Goal: Task Accomplishment & Management: Use online tool/utility

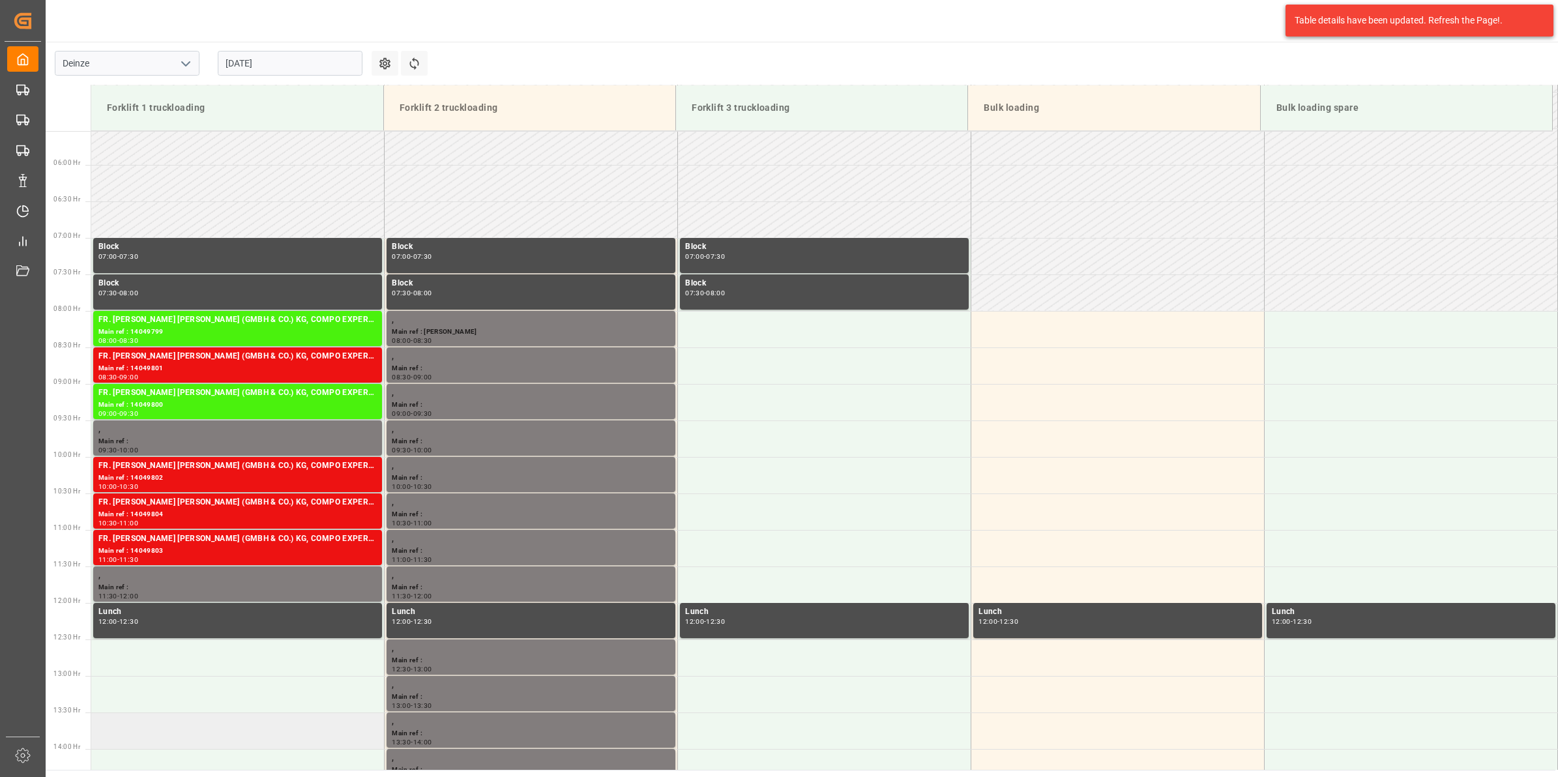
scroll to position [486, 0]
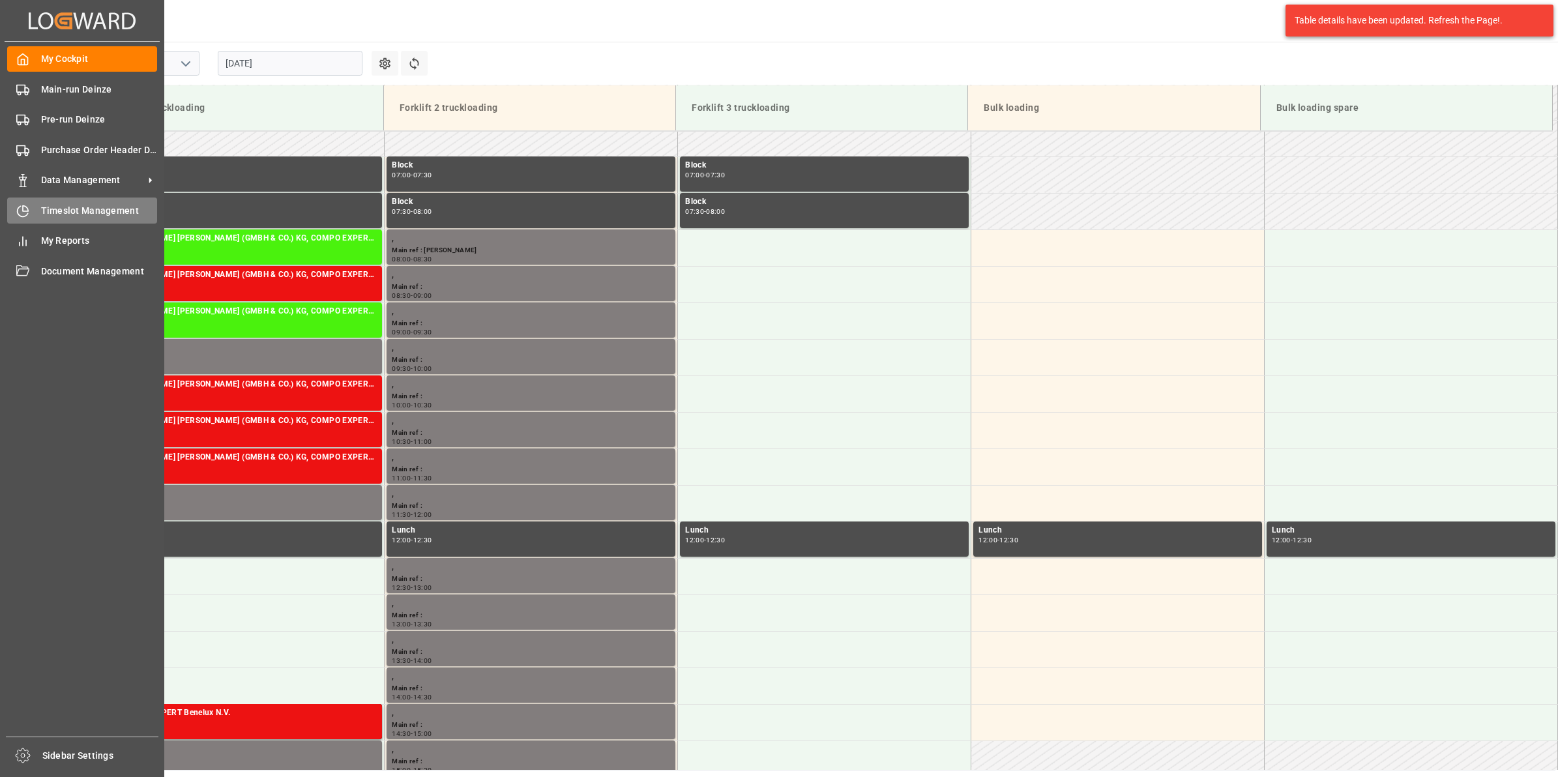
click at [39, 203] on div "Timeslot Management Timeslot Management" at bounding box center [82, 210] width 150 height 25
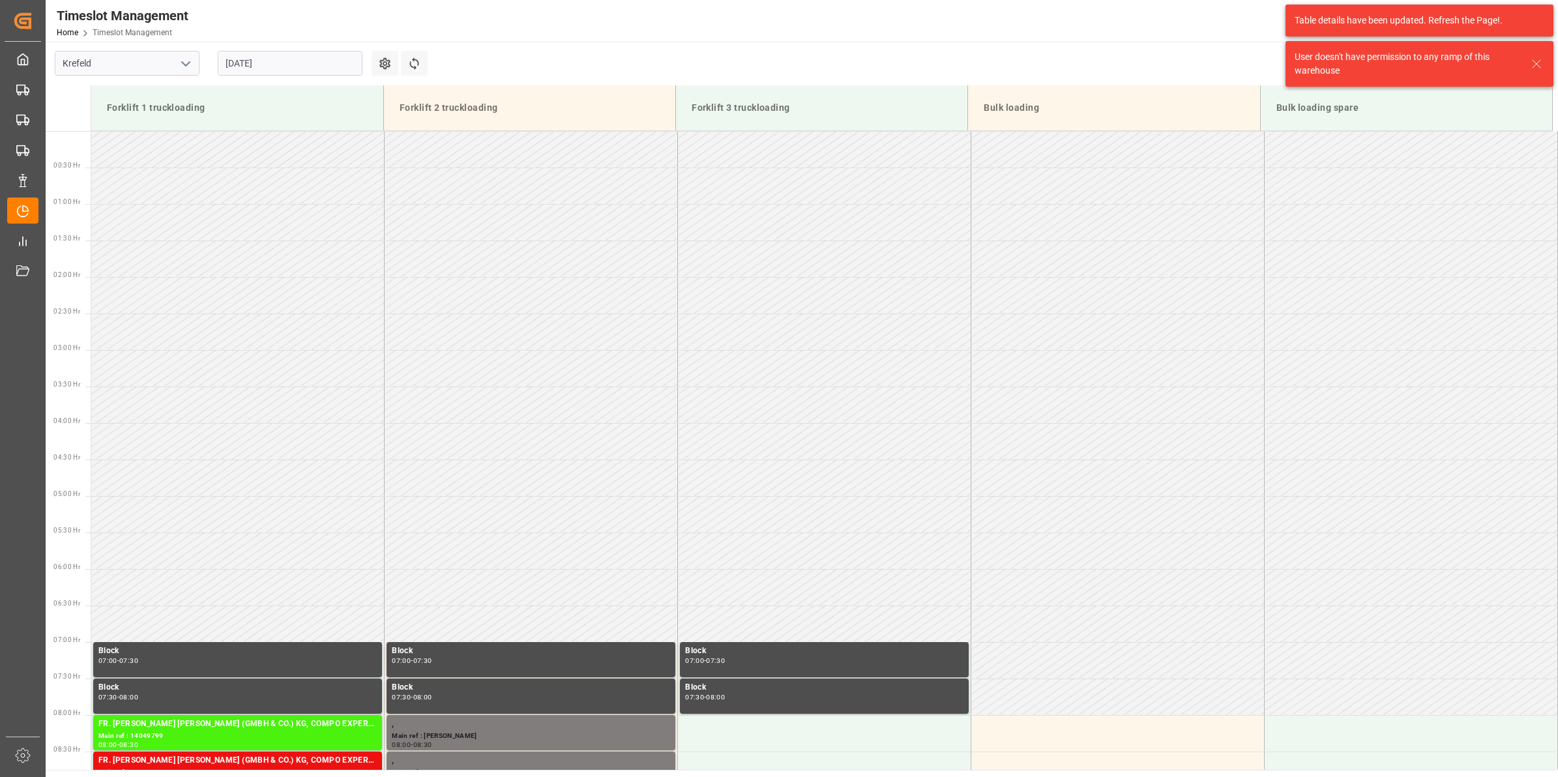
click at [190, 66] on icon "open menu" at bounding box center [186, 64] width 16 height 16
click at [66, 93] on div "Deinze" at bounding box center [126, 92] width 143 height 29
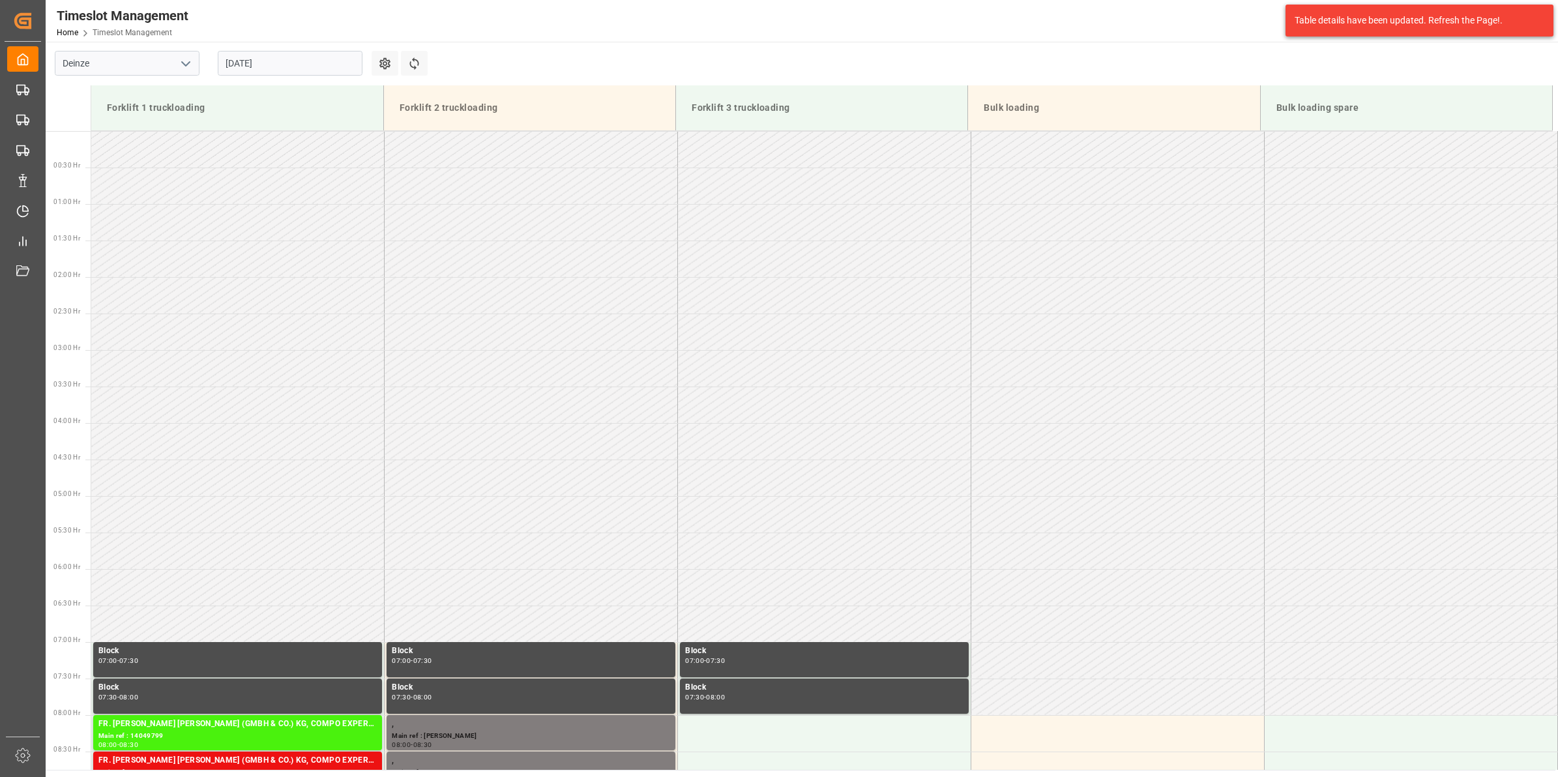
click at [252, 66] on input "[DATE]" at bounding box center [290, 63] width 145 height 25
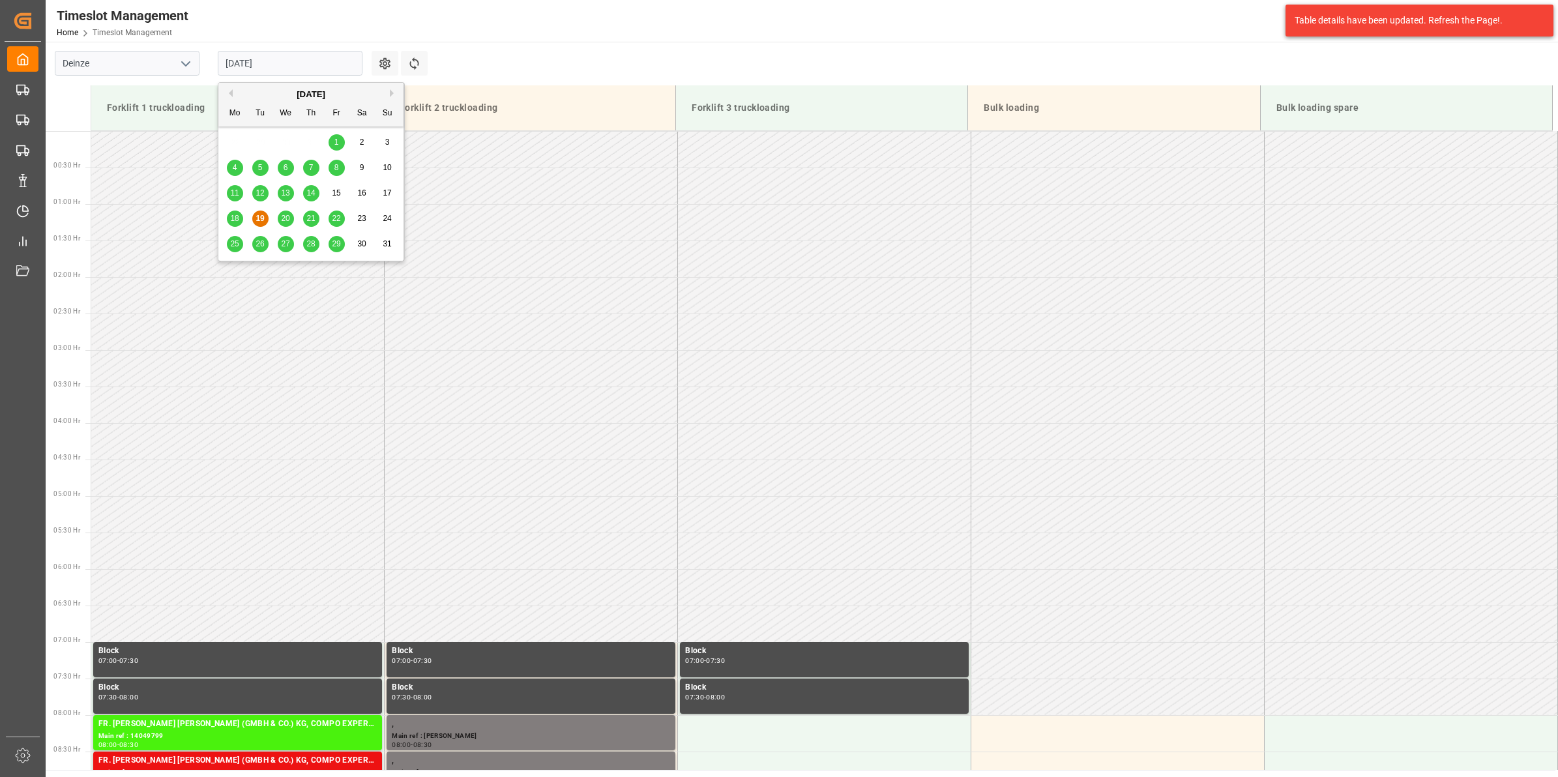
click at [392, 95] on button "Next Month" at bounding box center [394, 93] width 8 height 8
click at [233, 144] on span "1" at bounding box center [235, 142] width 5 height 9
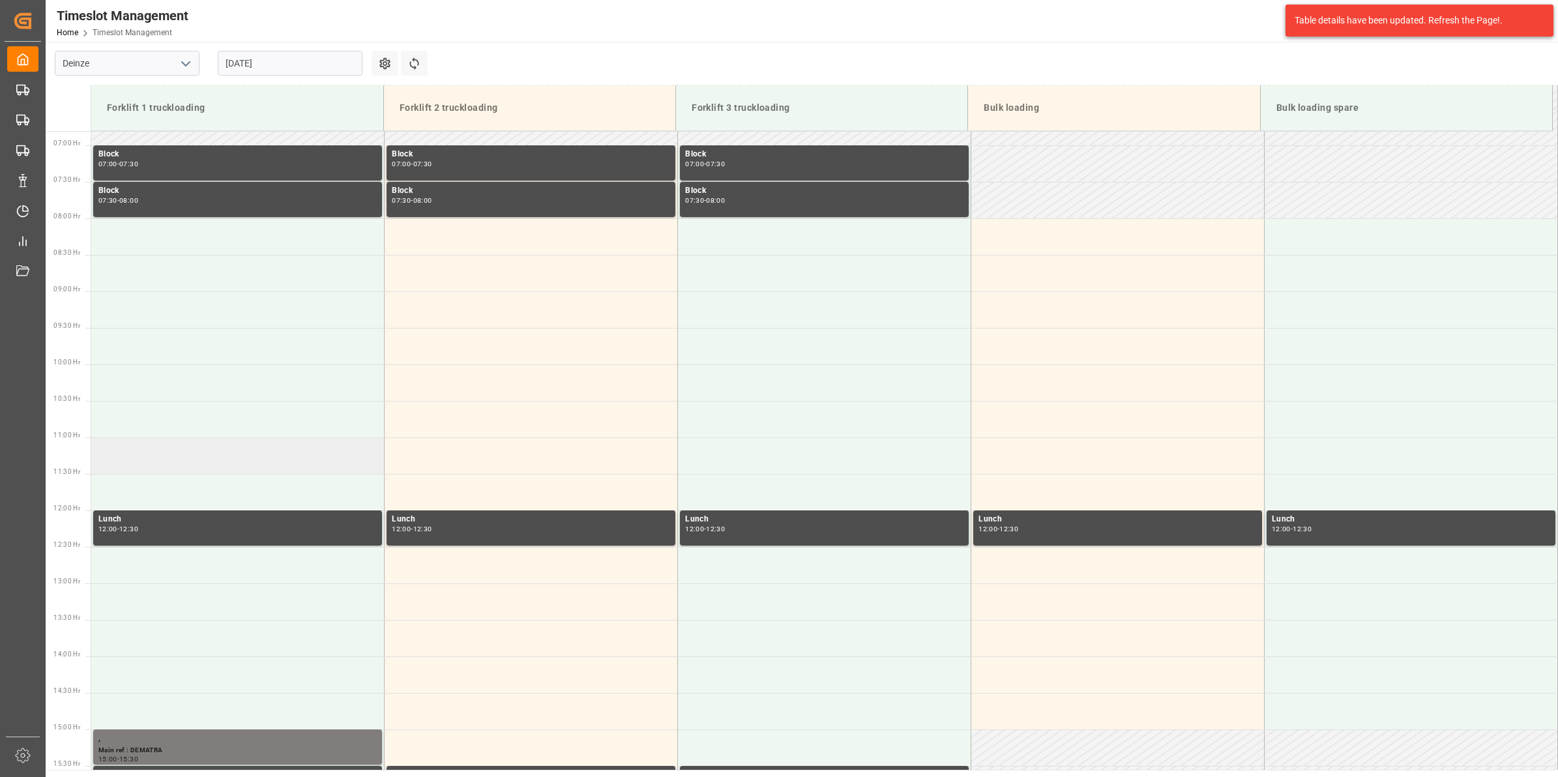
scroll to position [486, 0]
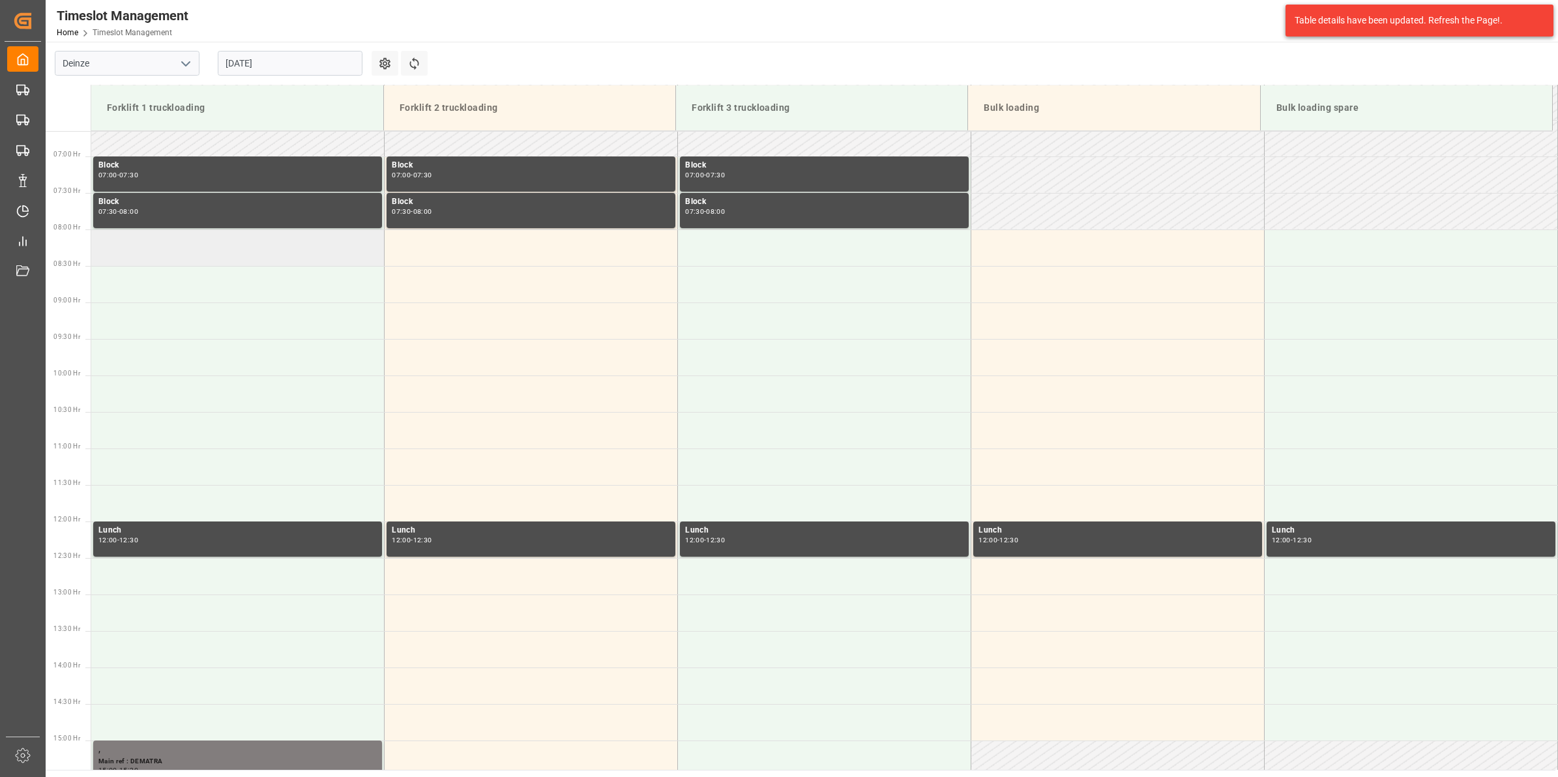
click at [259, 254] on td at bounding box center [237, 247] width 293 height 37
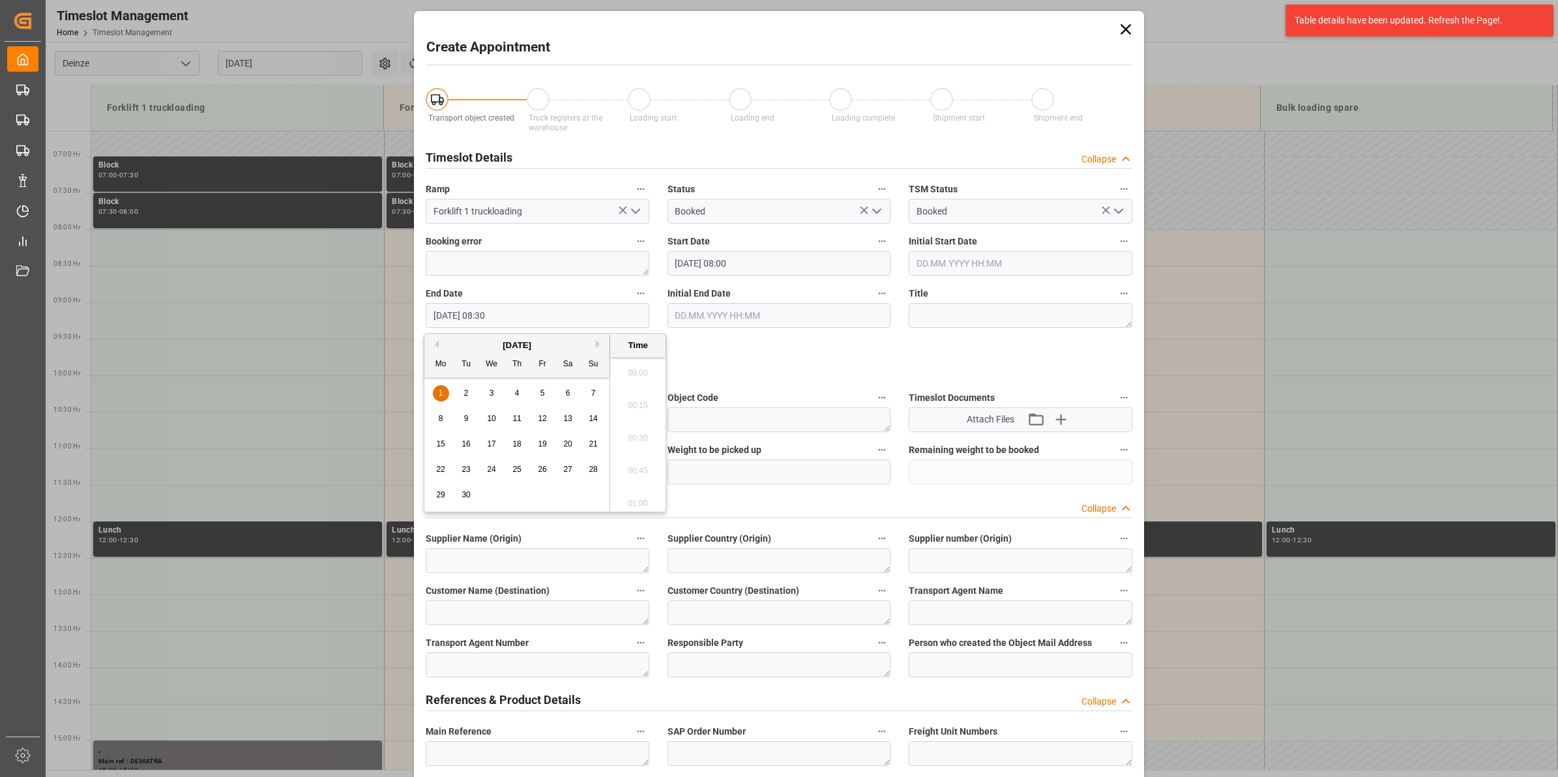
click at [516, 314] on input "[DATE] 08:30" at bounding box center [538, 315] width 224 height 25
click at [436, 389] on div "1" at bounding box center [441, 394] width 16 height 16
click at [659, 413] on li "08:15" at bounding box center [637, 402] width 55 height 33
click at [659, 413] on div "Object Code" at bounding box center [779, 411] width 242 height 52
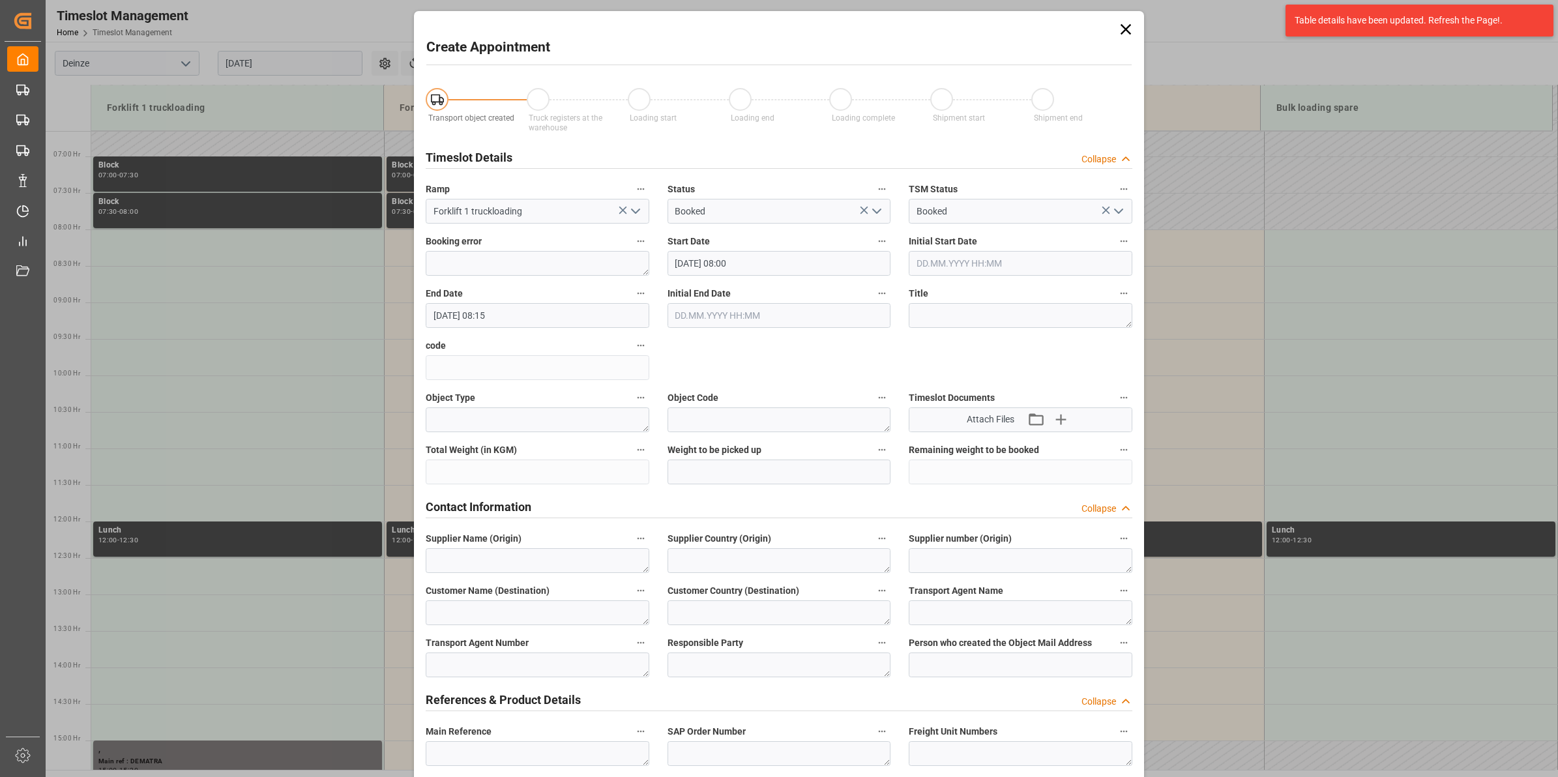
click at [507, 308] on input "[DATE] 08:15" at bounding box center [538, 315] width 224 height 25
click at [645, 479] on li "15:30" at bounding box center [637, 480] width 55 height 33
type input "[DATE] 15:30"
click at [632, 211] on polyline "open menu" at bounding box center [636, 211] width 8 height 4
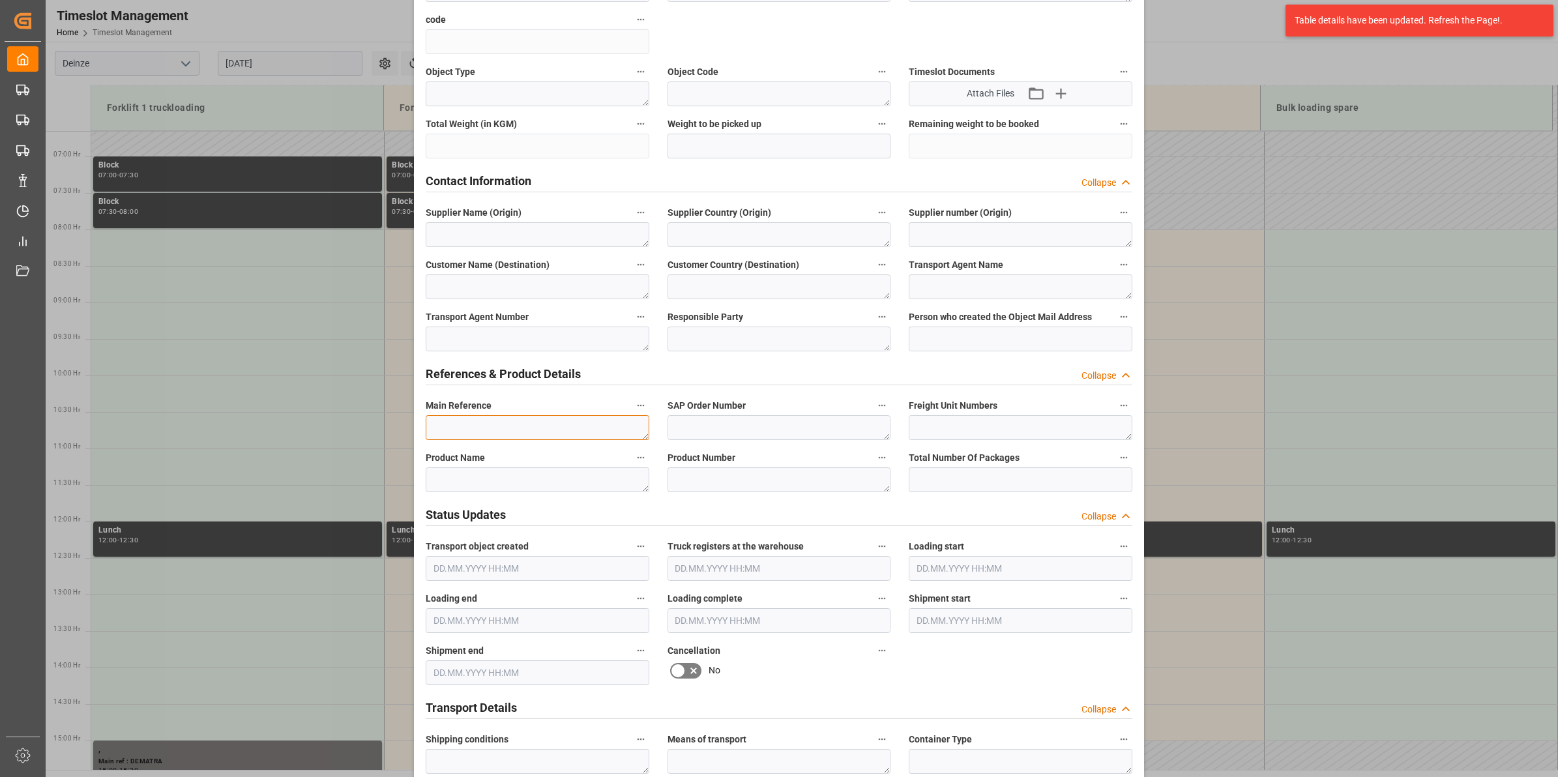
click at [523, 421] on textarea at bounding box center [538, 427] width 224 height 25
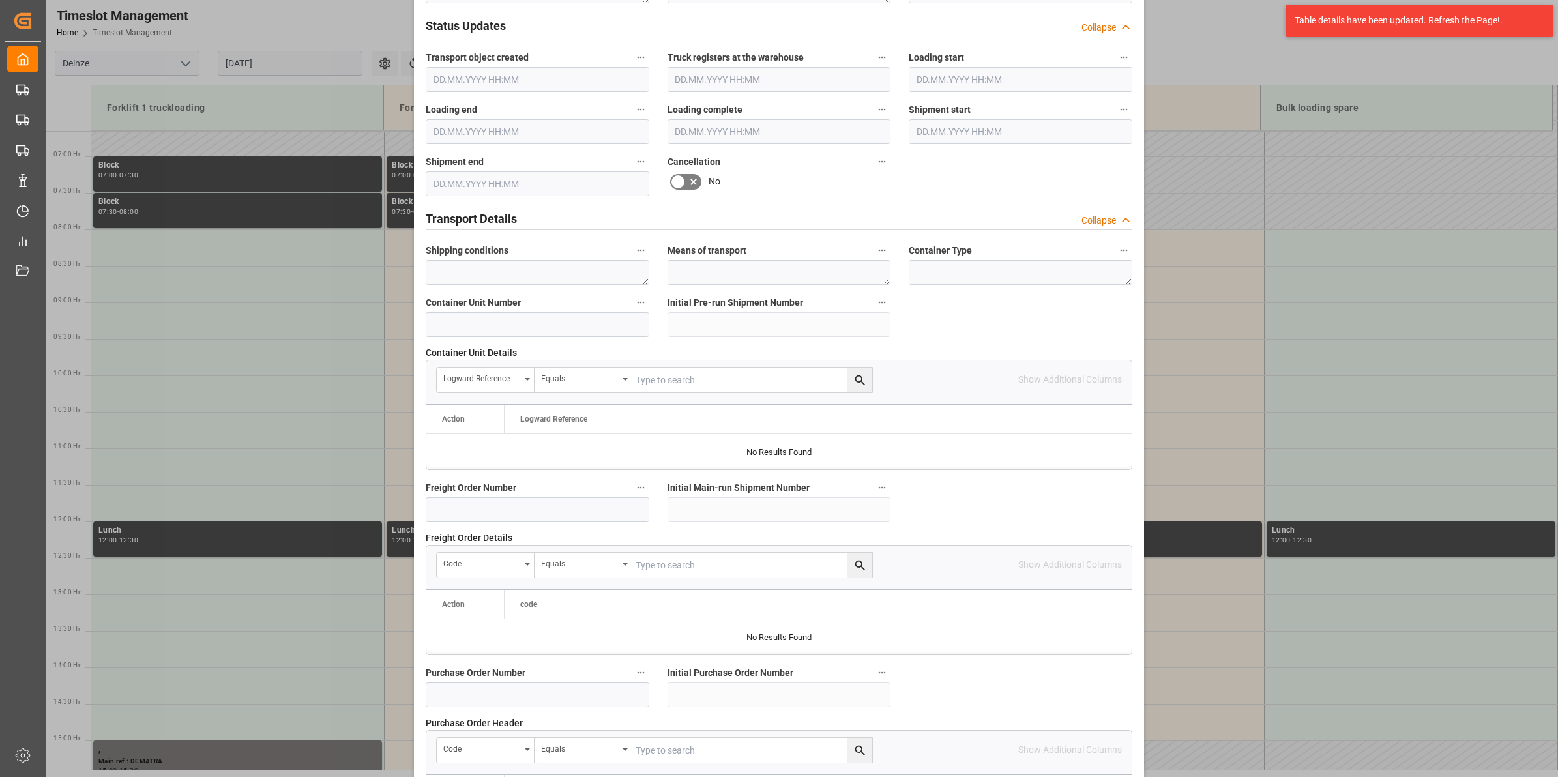
scroll to position [1034, 0]
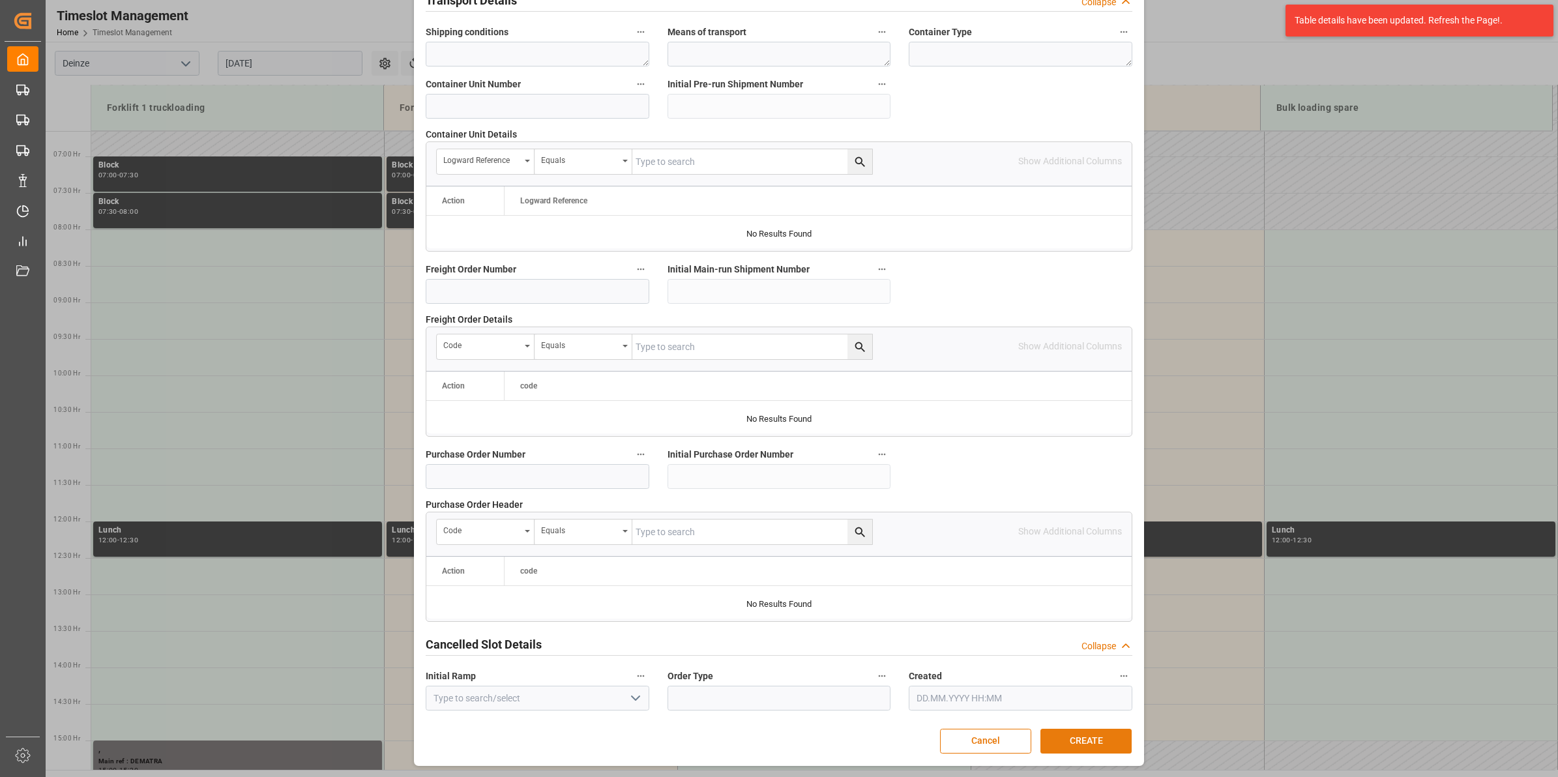
type textarea "LOSSEN Boot"
click at [1086, 733] on button "CREATE" at bounding box center [1086, 741] width 91 height 25
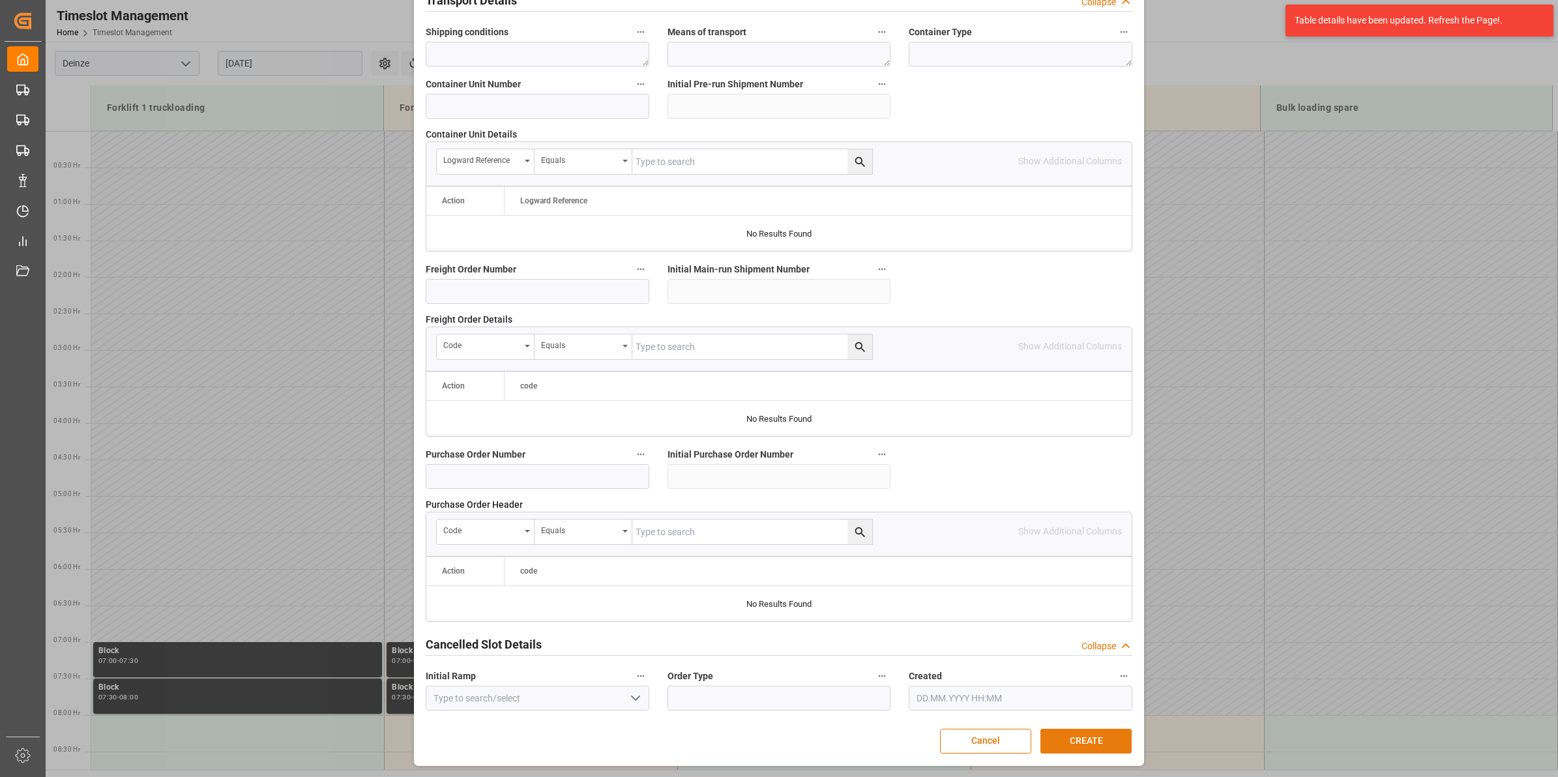
click at [1087, 738] on button "CREATE" at bounding box center [1086, 741] width 91 height 25
click at [991, 733] on button "Cancel" at bounding box center [985, 741] width 91 height 25
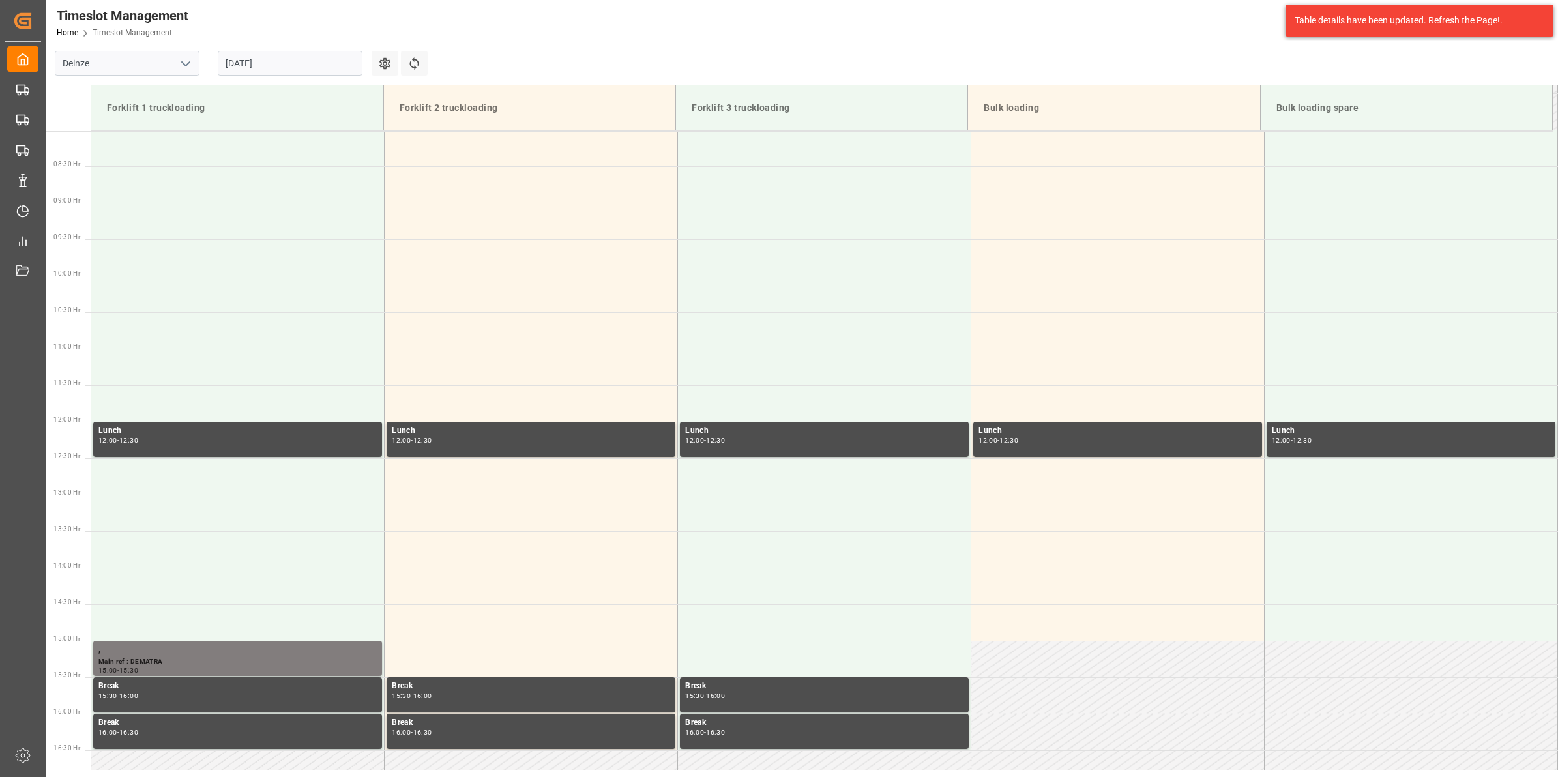
scroll to position [570, 0]
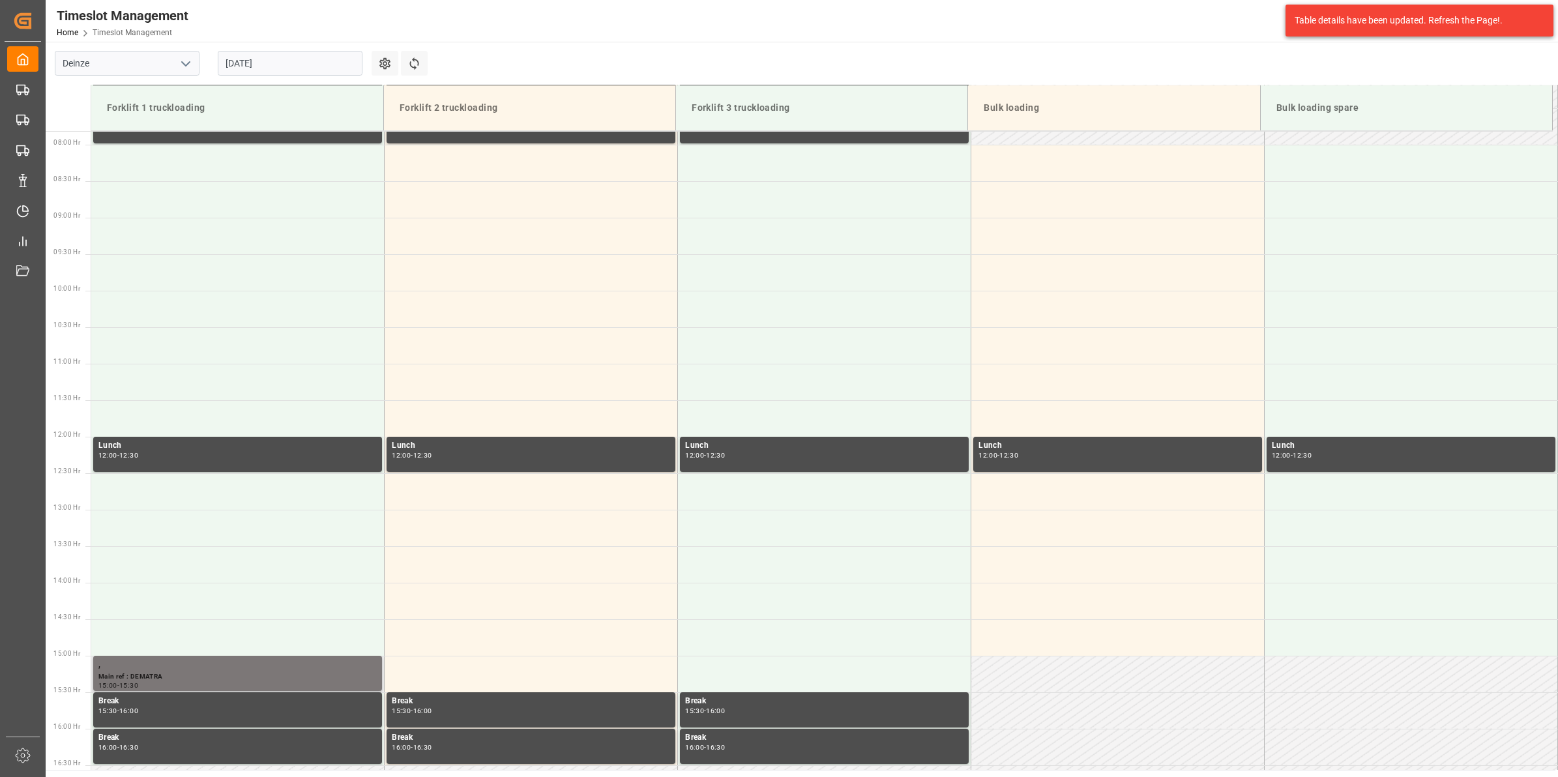
click at [246, 675] on div "Main ref : DEMATRA" at bounding box center [237, 677] width 278 height 11
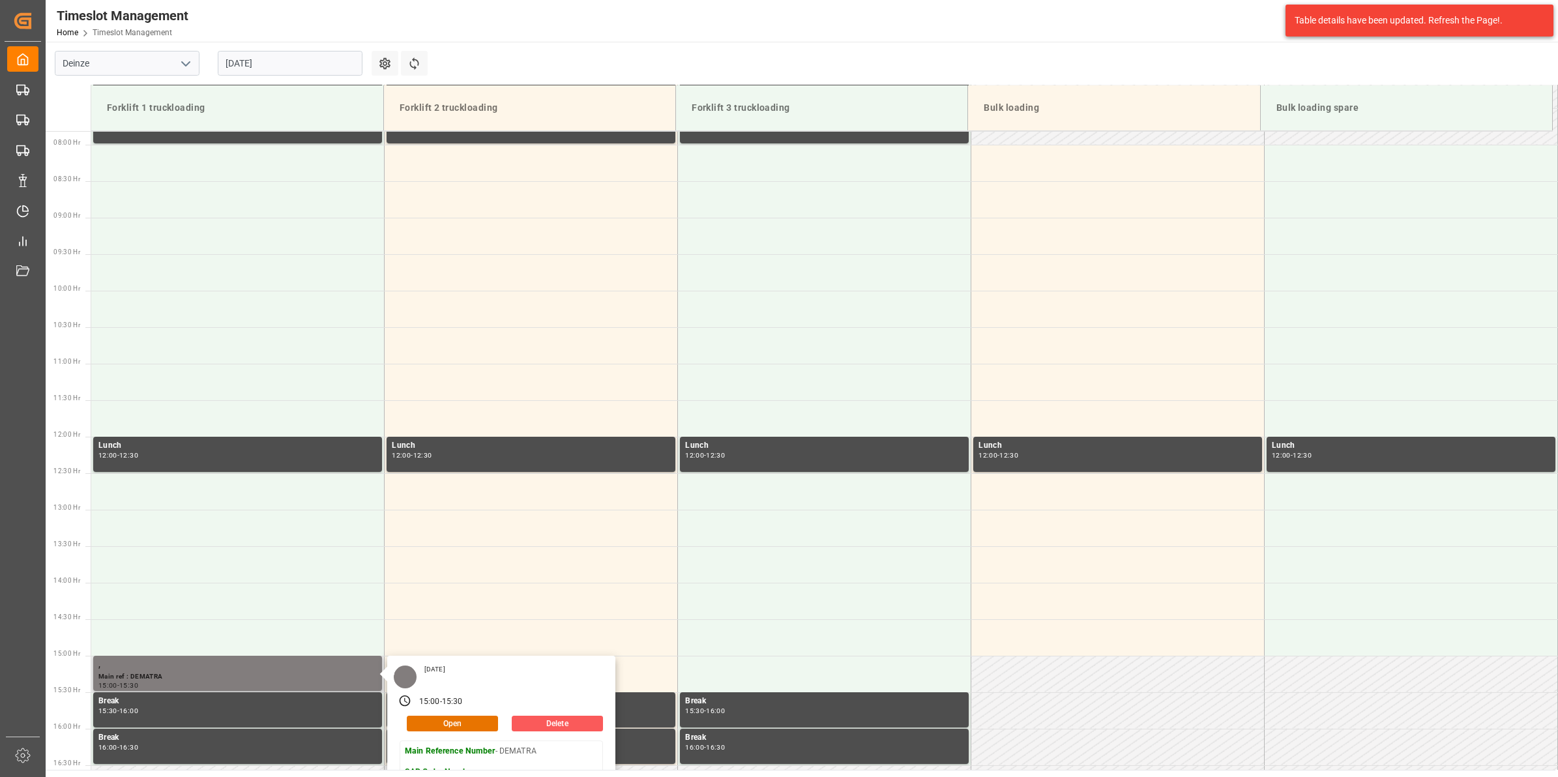
click at [581, 724] on button "Delete" at bounding box center [557, 724] width 91 height 16
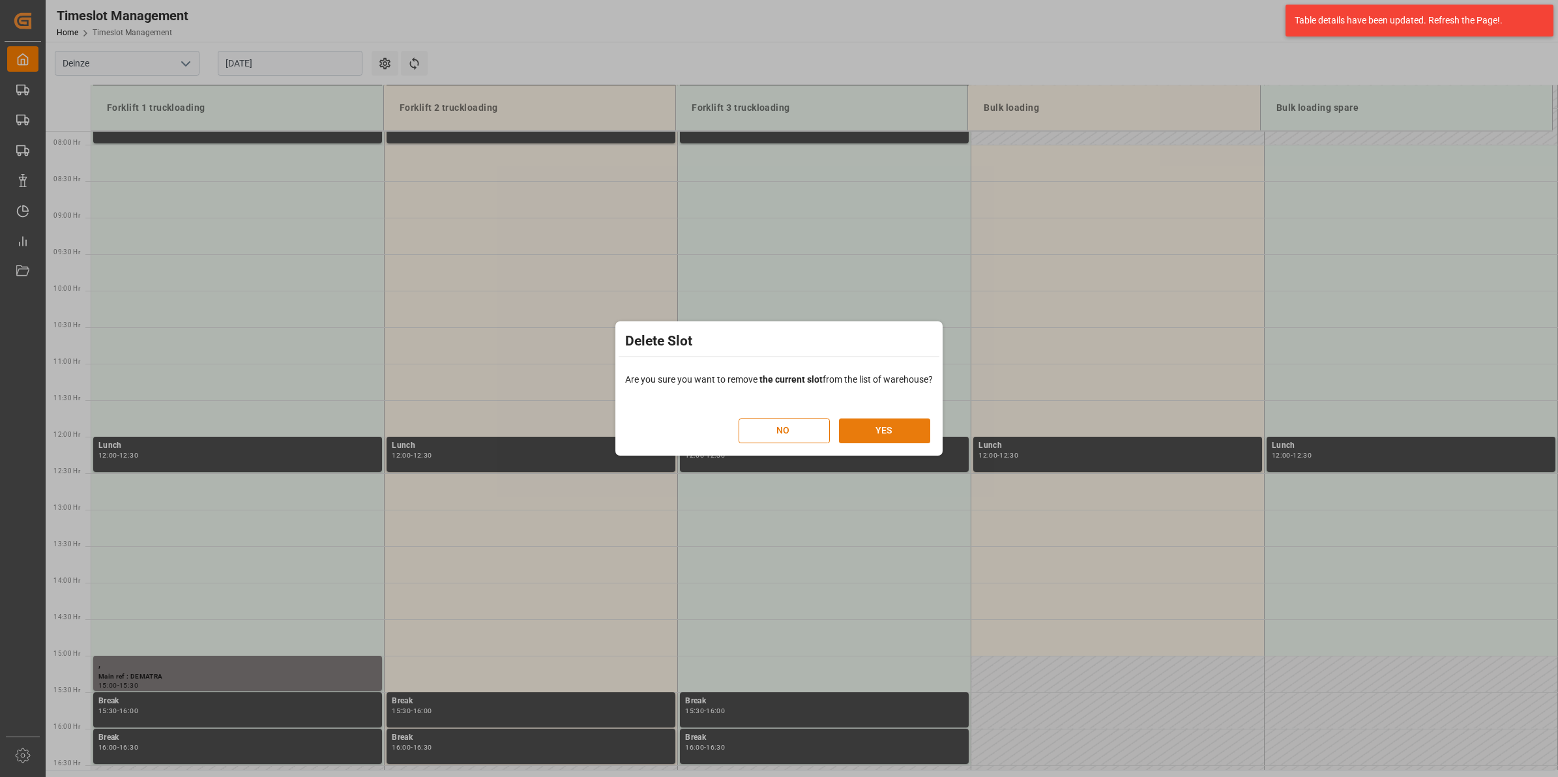
click at [871, 428] on button "YES" at bounding box center [884, 431] width 91 height 25
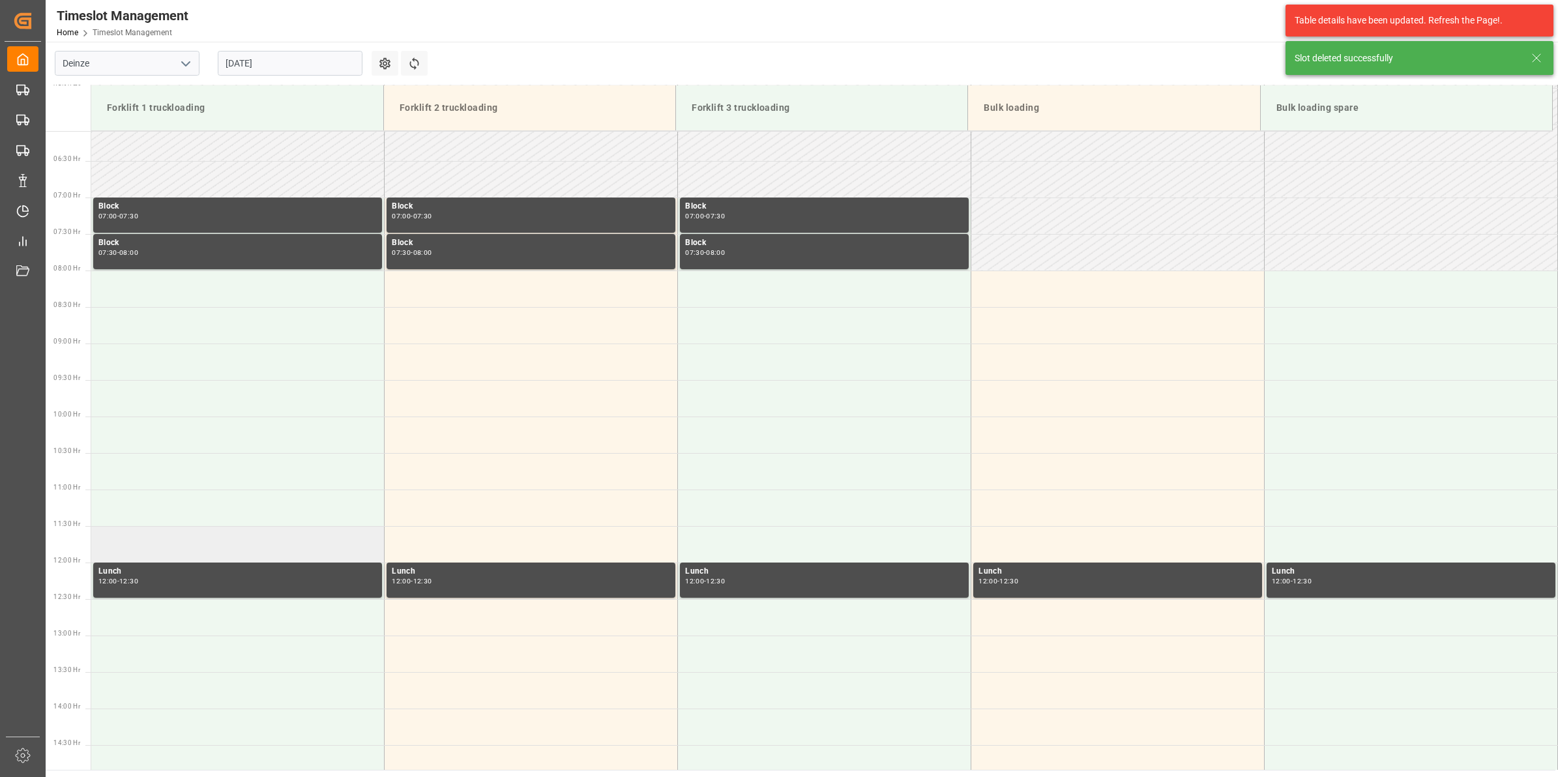
scroll to position [443, 0]
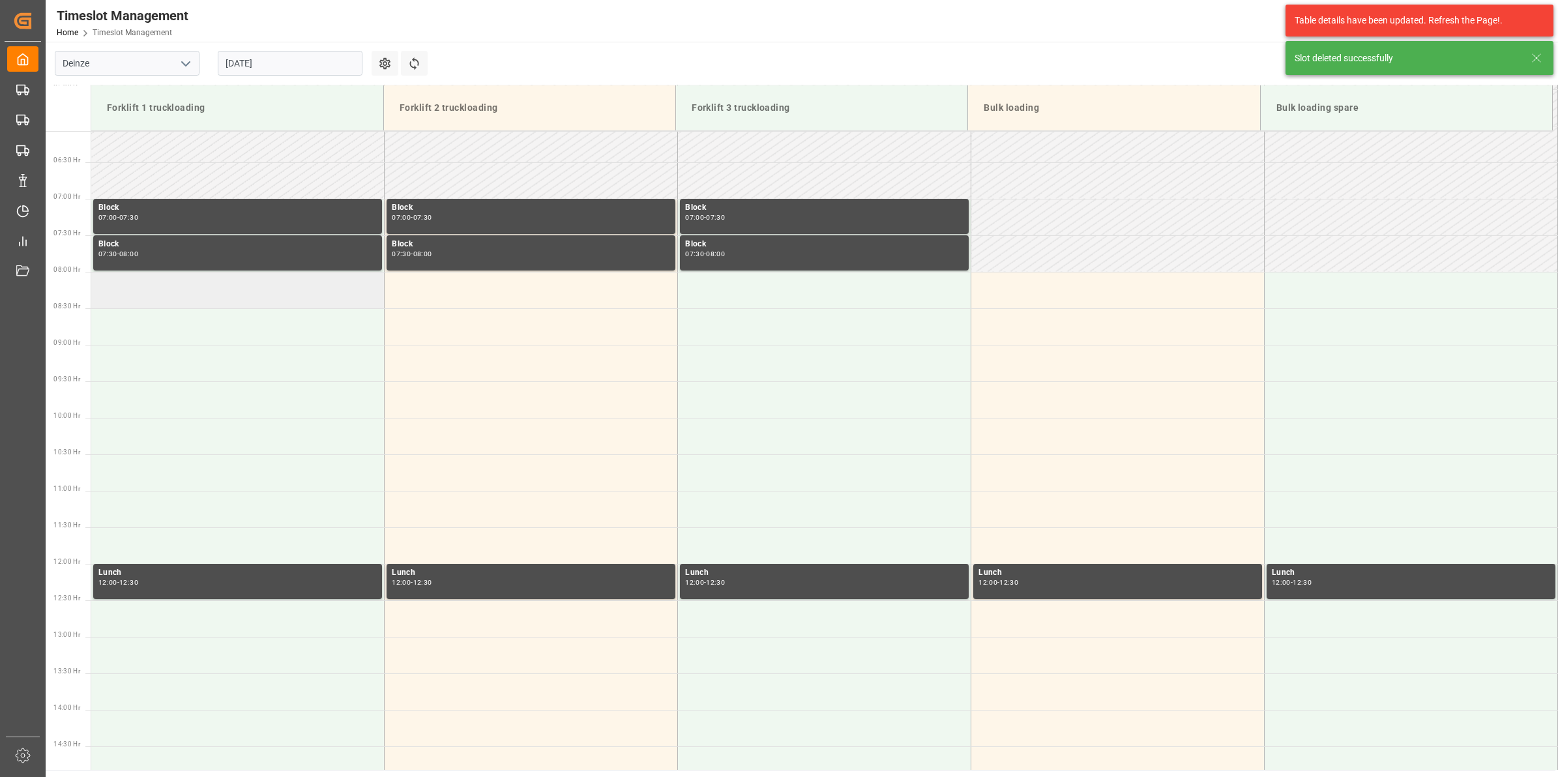
click at [238, 285] on td at bounding box center [237, 290] width 293 height 37
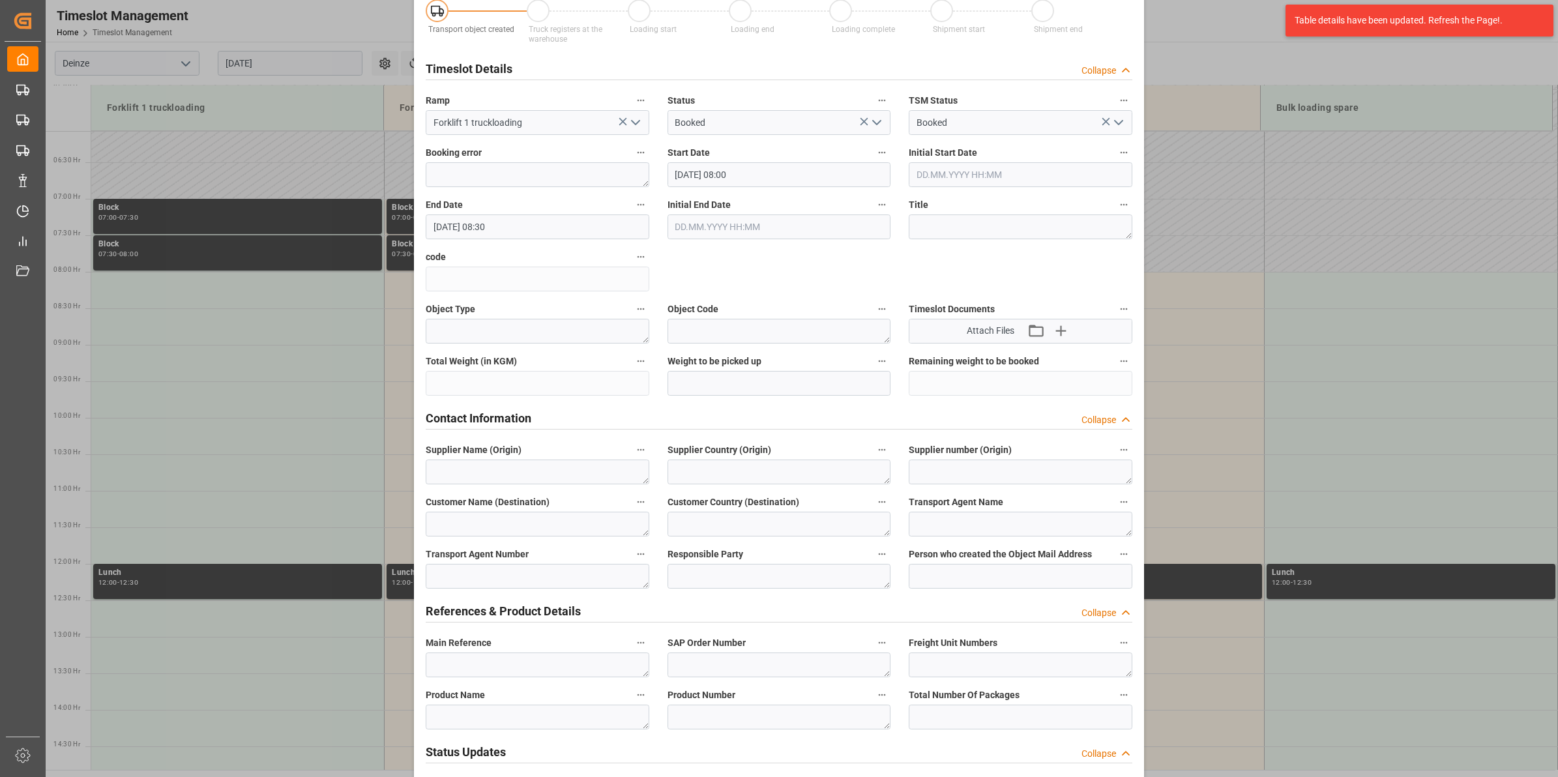
scroll to position [163, 0]
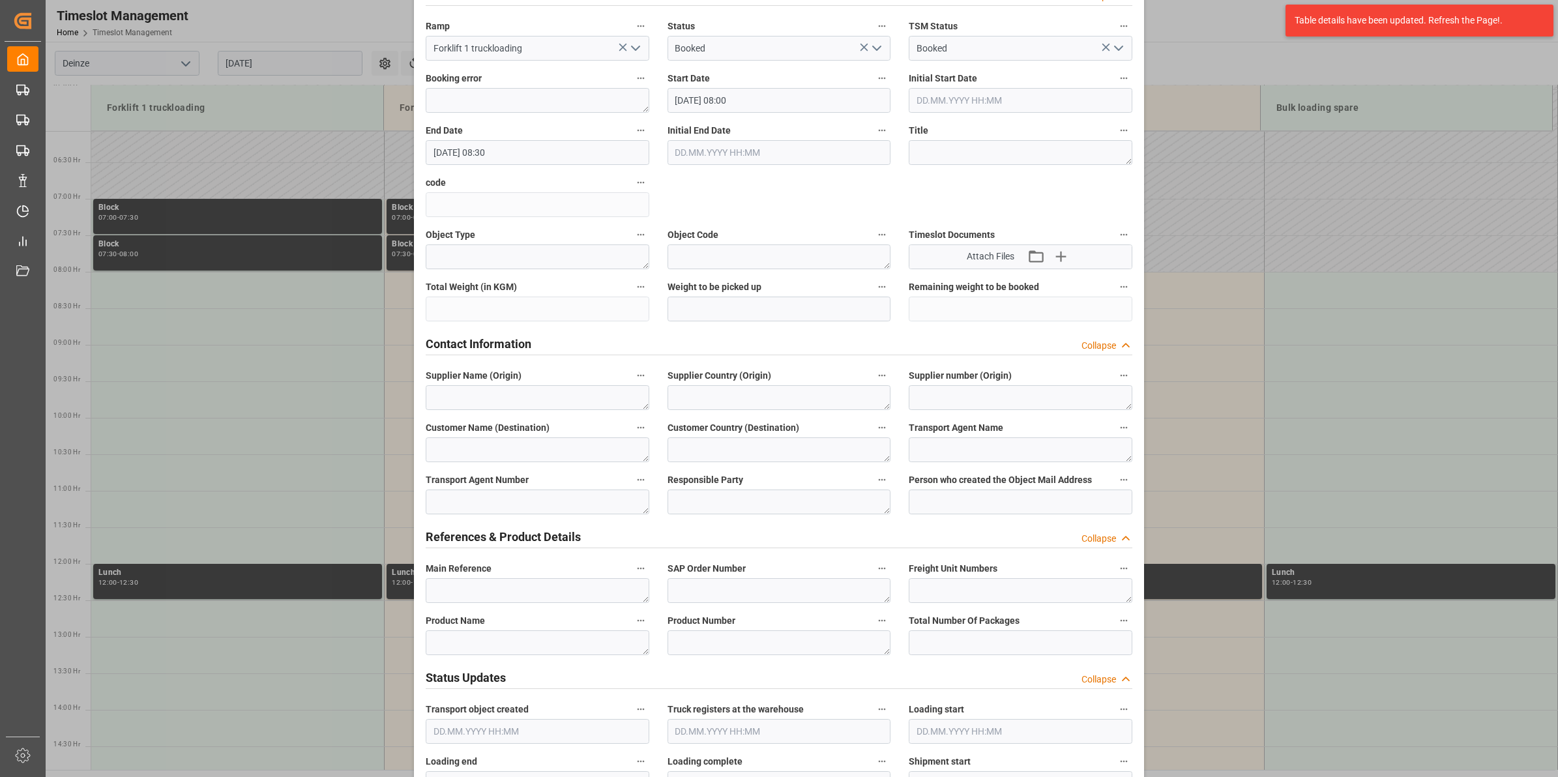
click at [540, 156] on input "[DATE] 08:30" at bounding box center [538, 152] width 224 height 25
click at [439, 229] on span "1" at bounding box center [441, 230] width 5 height 9
click at [640, 261] on li "15:00" at bounding box center [637, 252] width 55 height 33
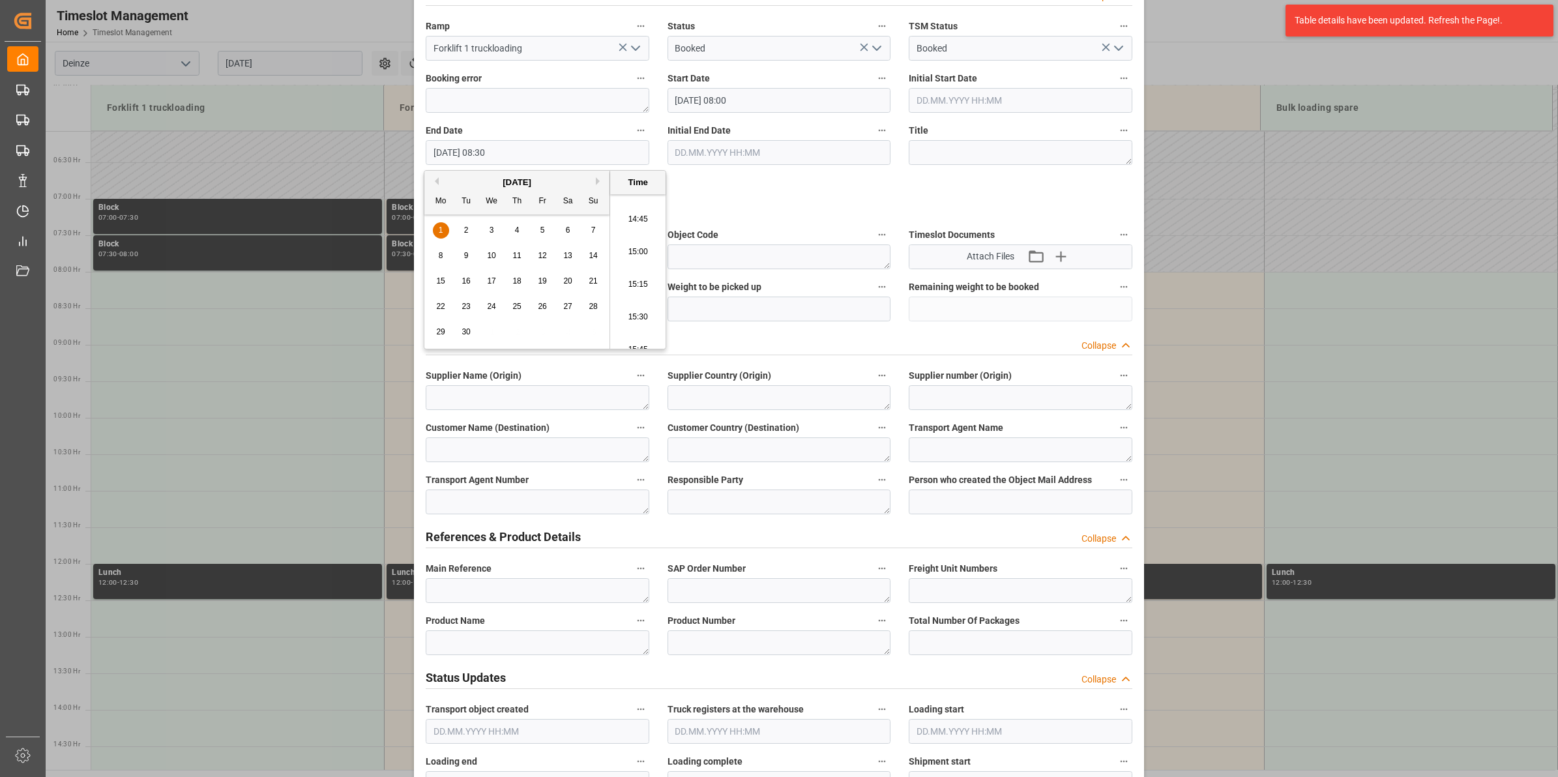
type input "[DATE] 15:00"
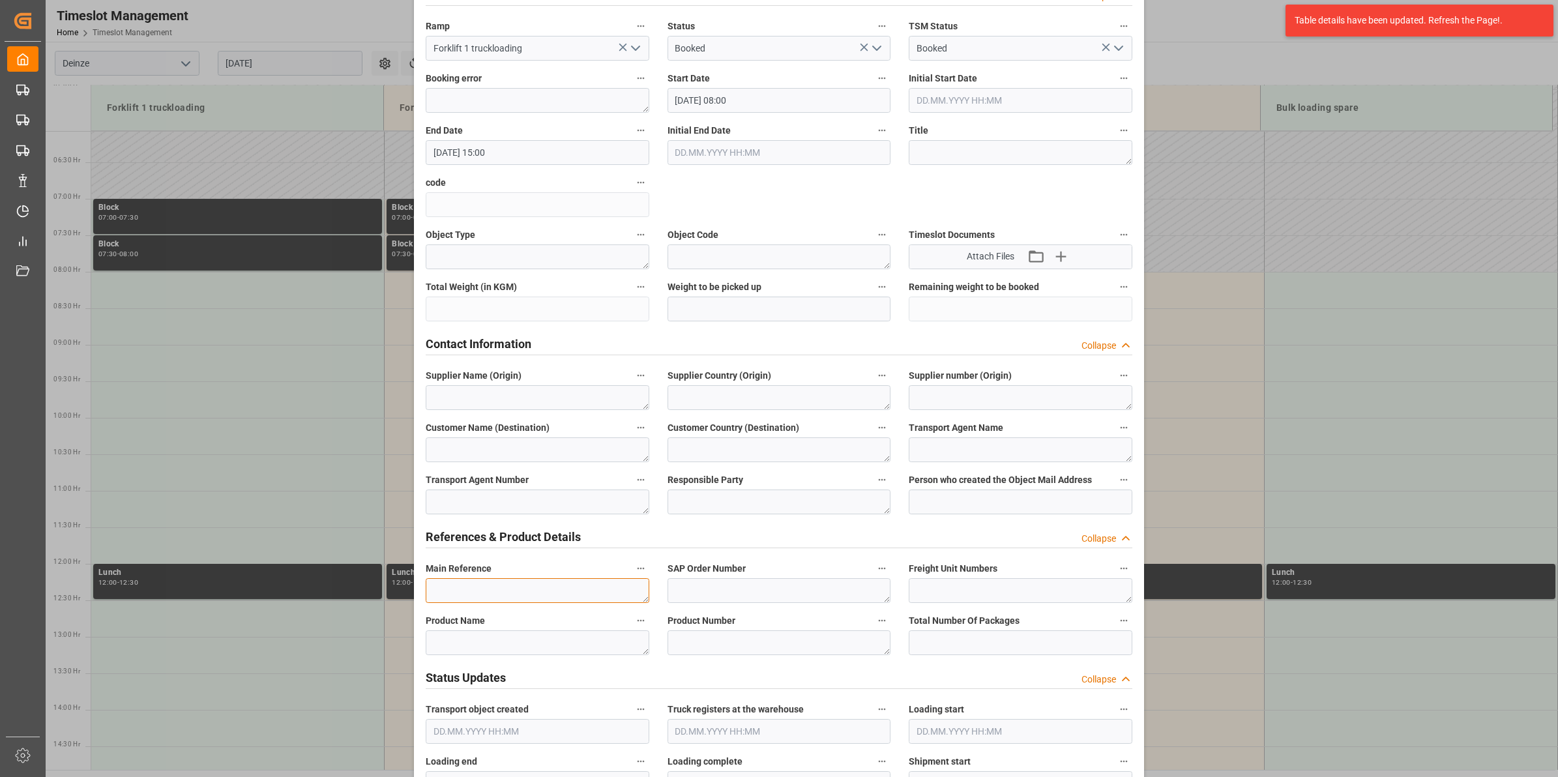
click at [503, 584] on textarea at bounding box center [538, 590] width 224 height 25
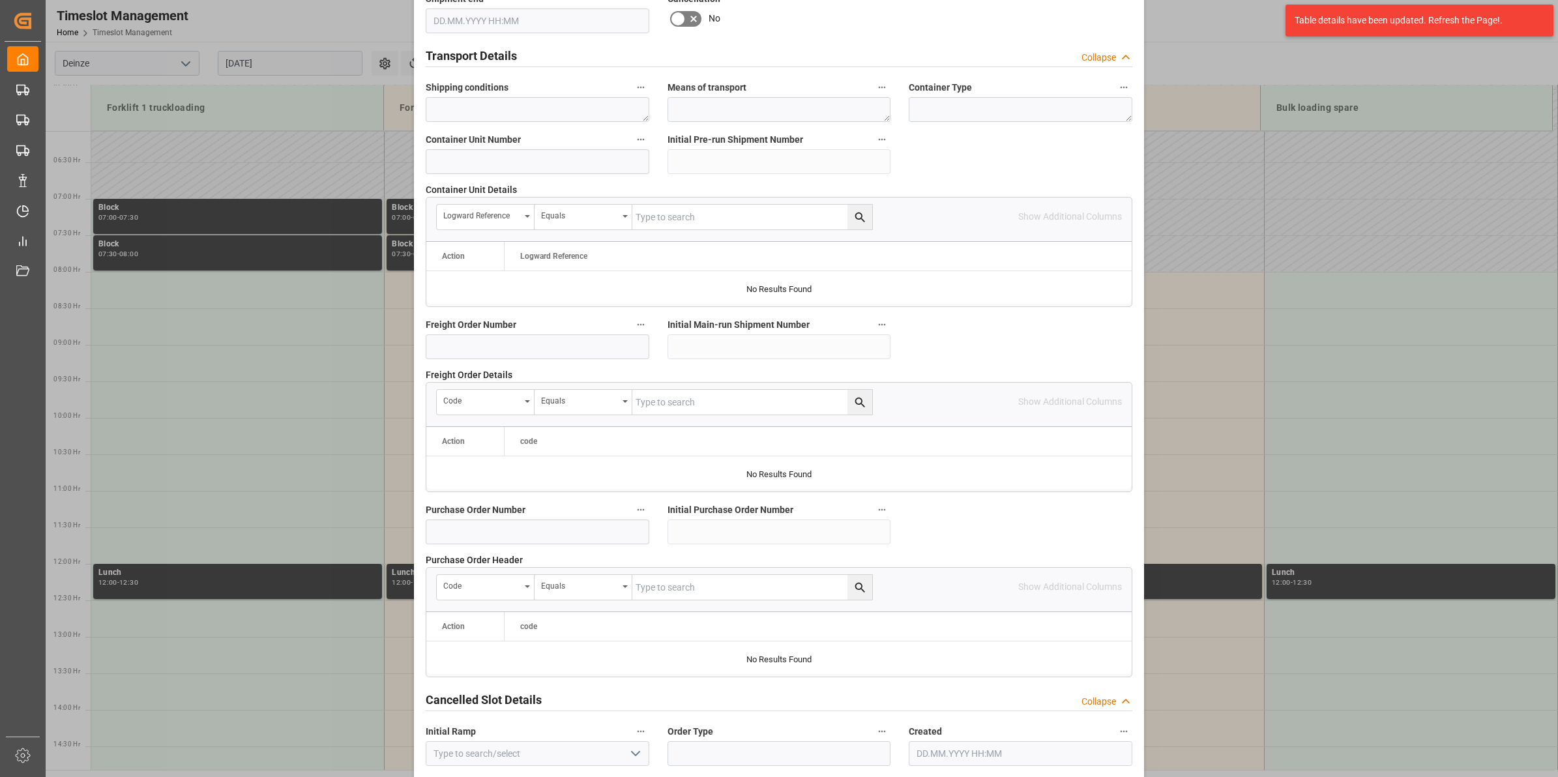
scroll to position [1034, 0]
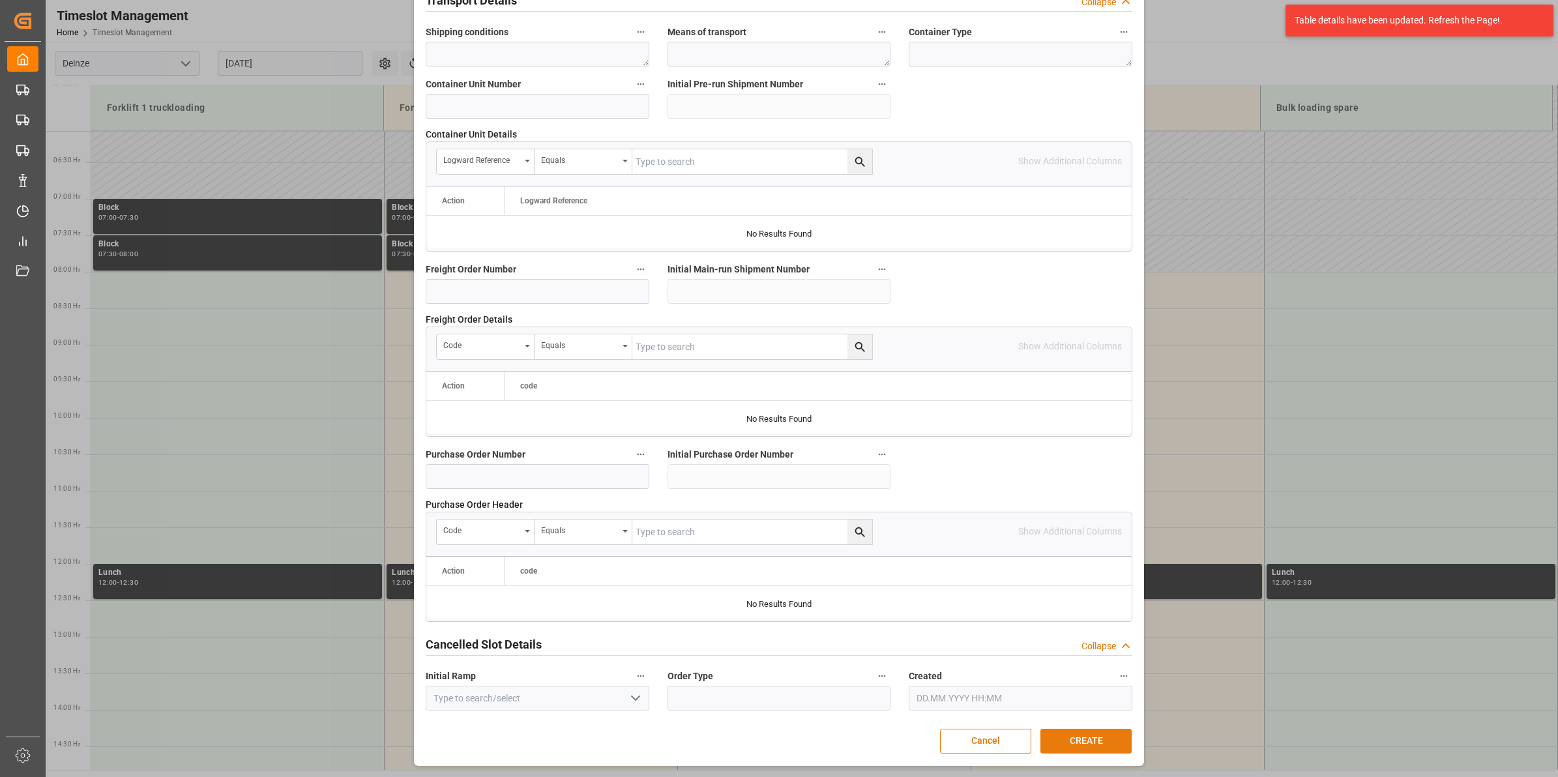
type textarea "LOSSEN BOOT"
click at [1102, 741] on button "CREATE" at bounding box center [1086, 741] width 91 height 25
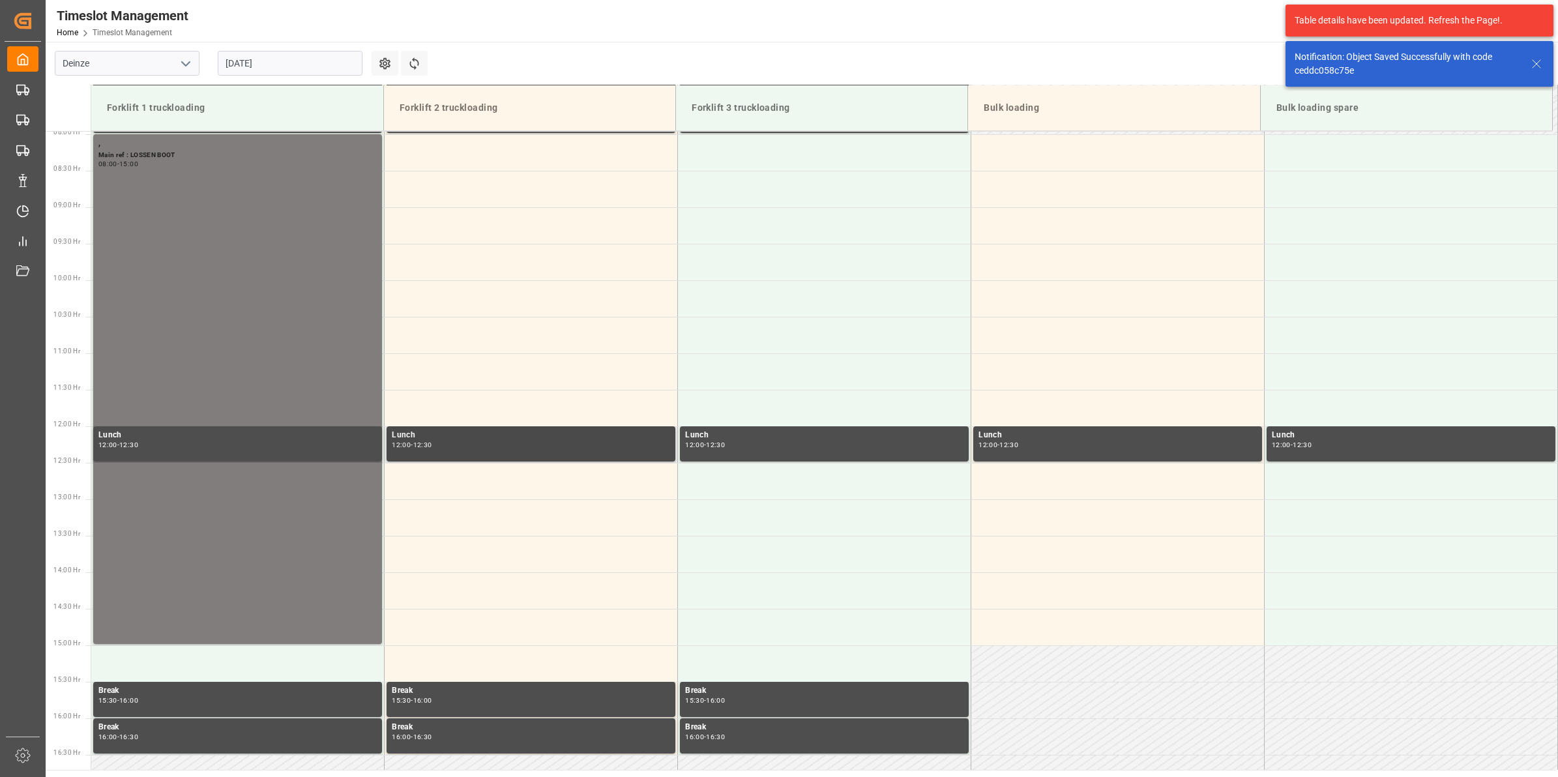
scroll to position [747, 0]
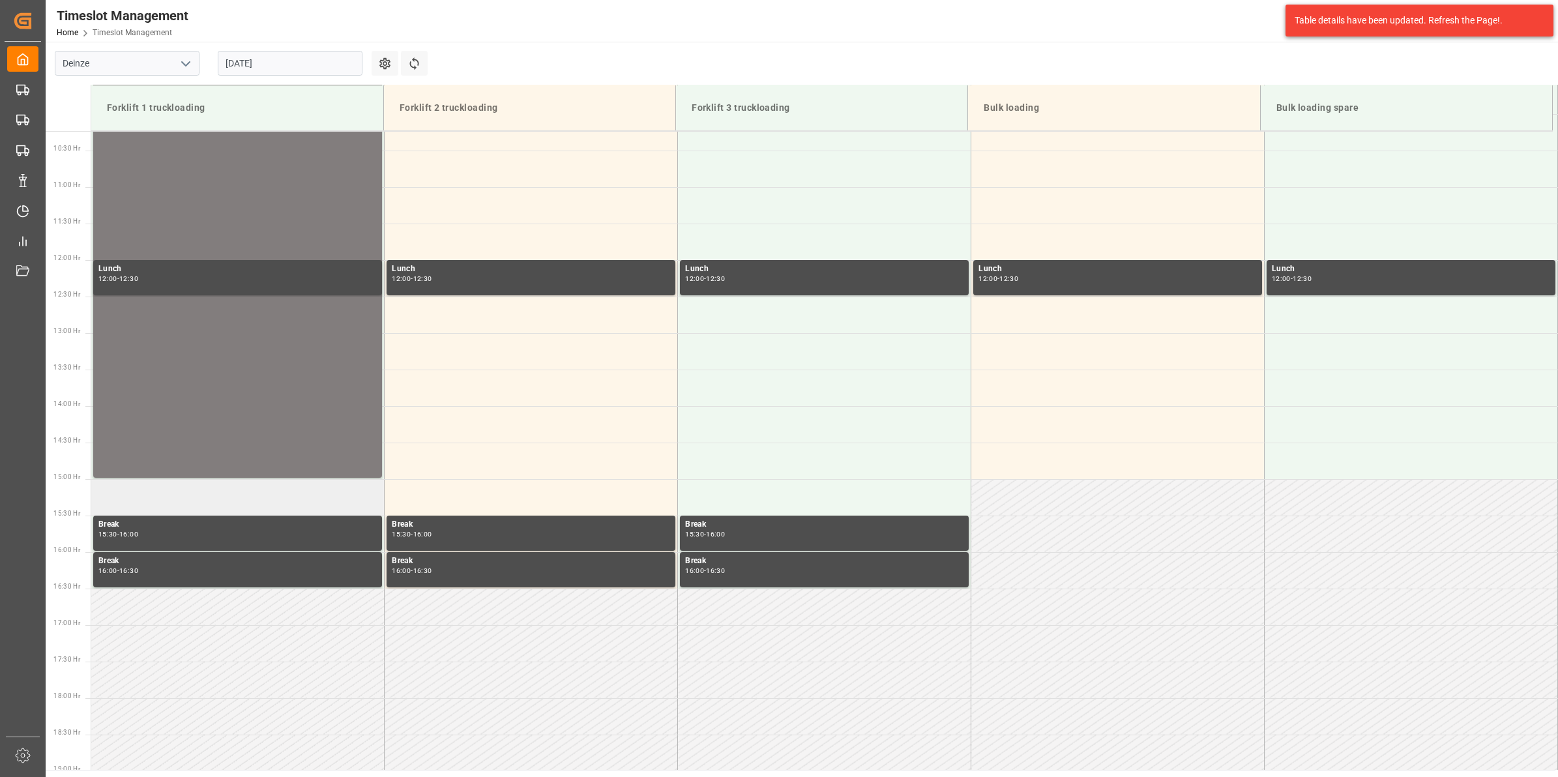
click at [291, 502] on td at bounding box center [237, 497] width 293 height 37
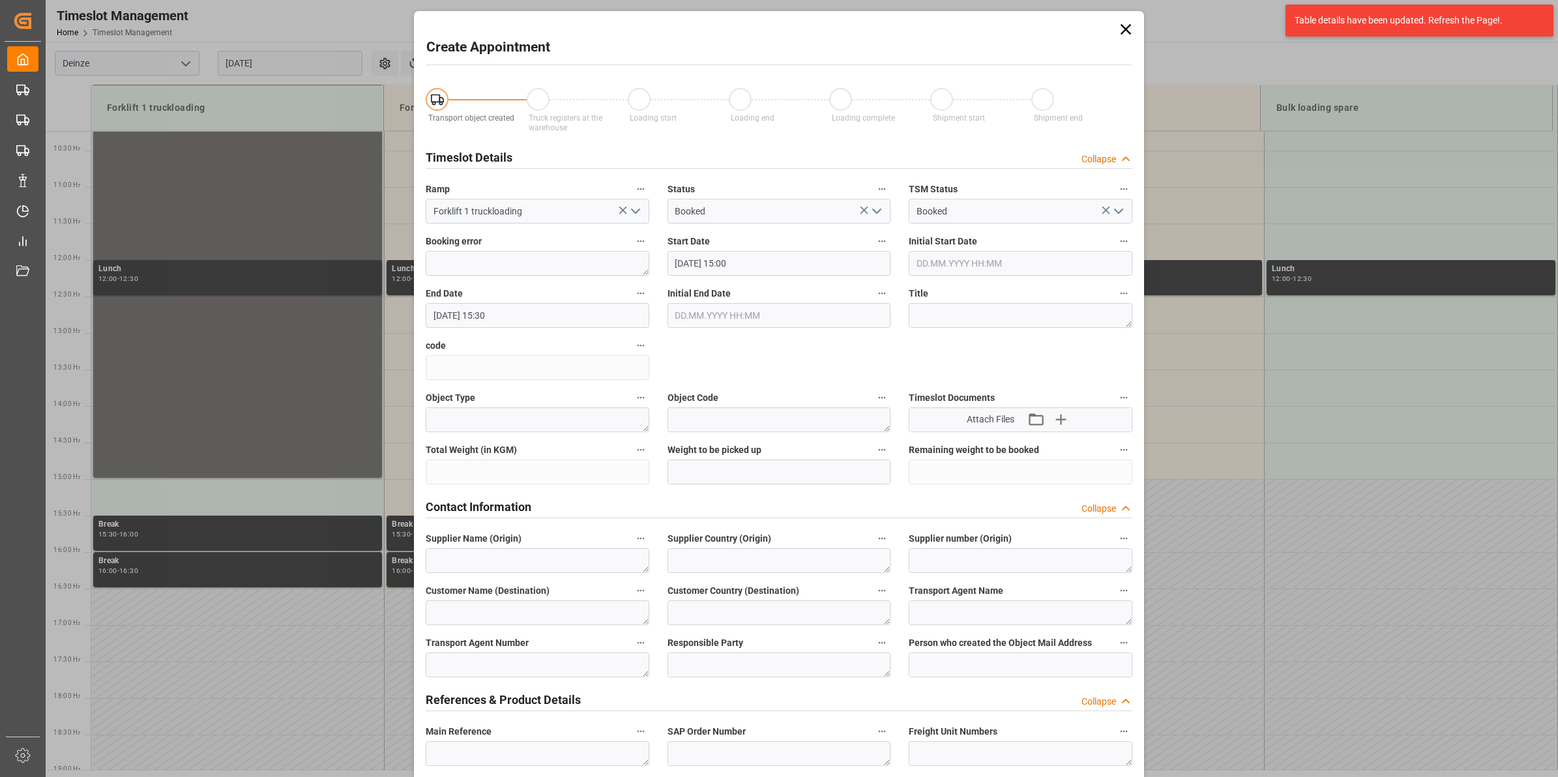
click at [1125, 33] on icon at bounding box center [1126, 29] width 18 height 18
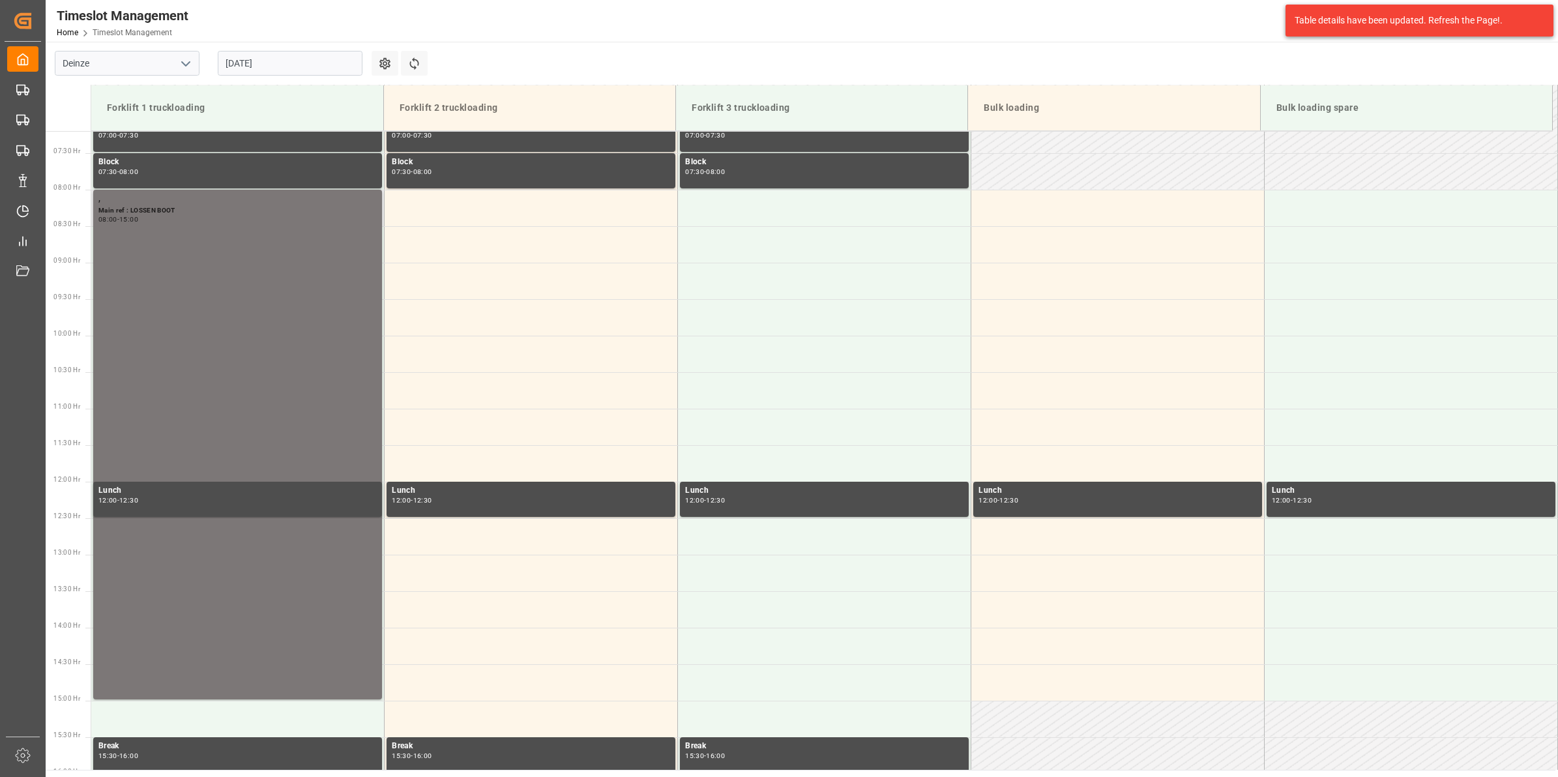
scroll to position [503, 0]
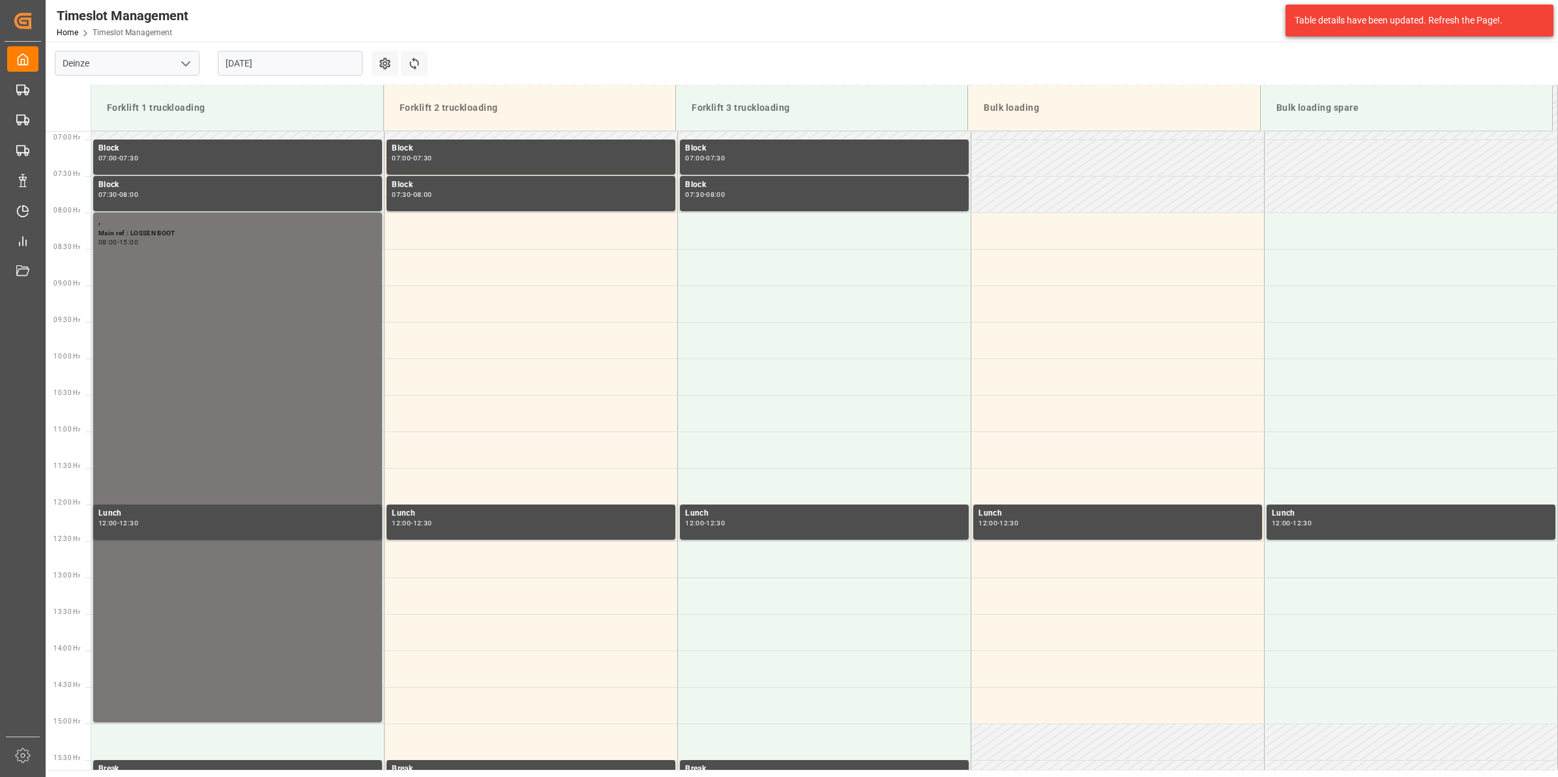
click at [255, 338] on div ", Main ref : LOSSEN BOOT 08:00 - 15:00" at bounding box center [237, 467] width 278 height 505
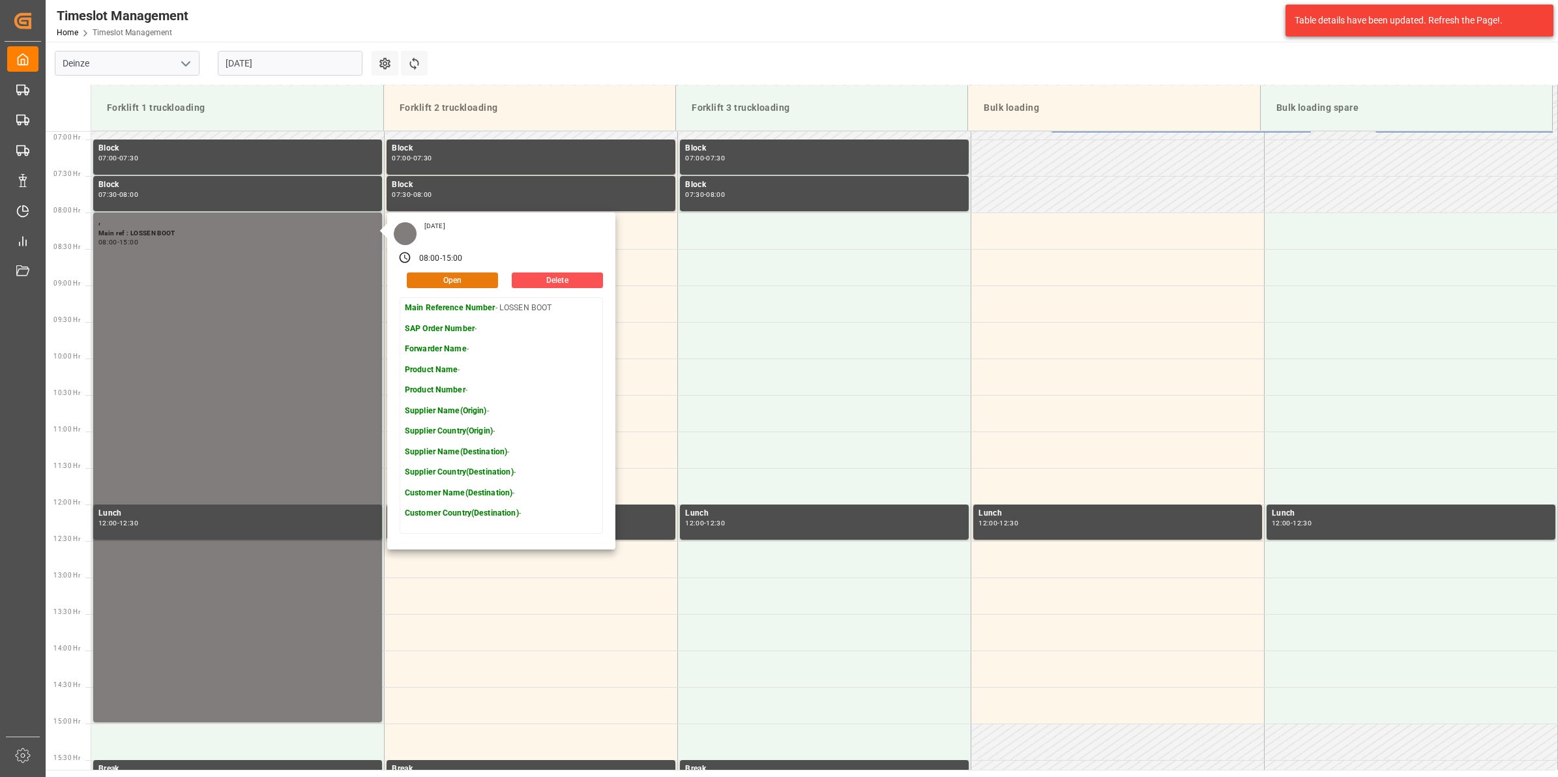
click at [462, 278] on button "Open" at bounding box center [452, 281] width 91 height 16
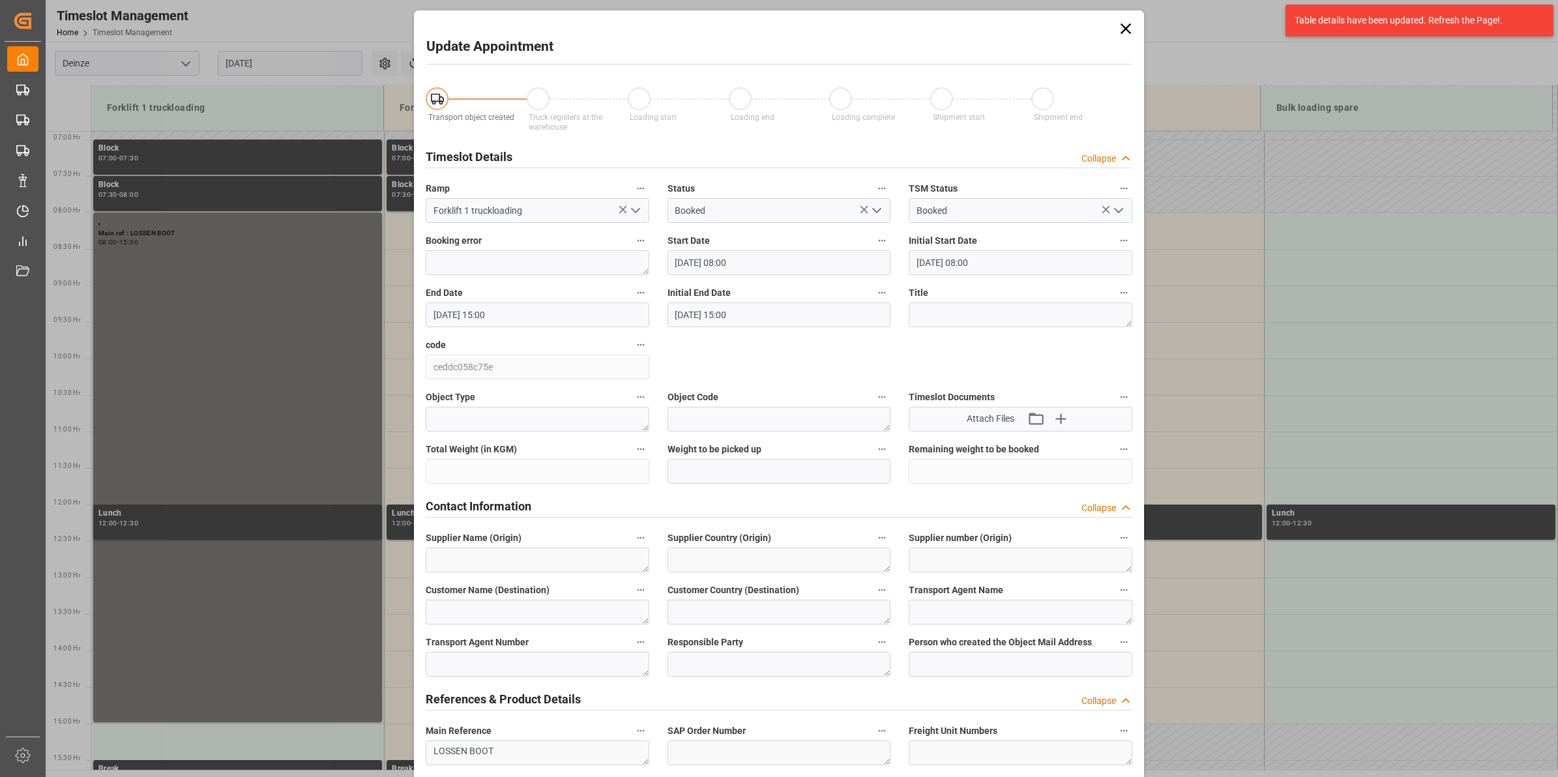
scroll to position [0, 0]
click at [500, 305] on input "[DATE] 15:00" at bounding box center [538, 315] width 224 height 25
click at [436, 393] on div "1" at bounding box center [441, 394] width 16 height 16
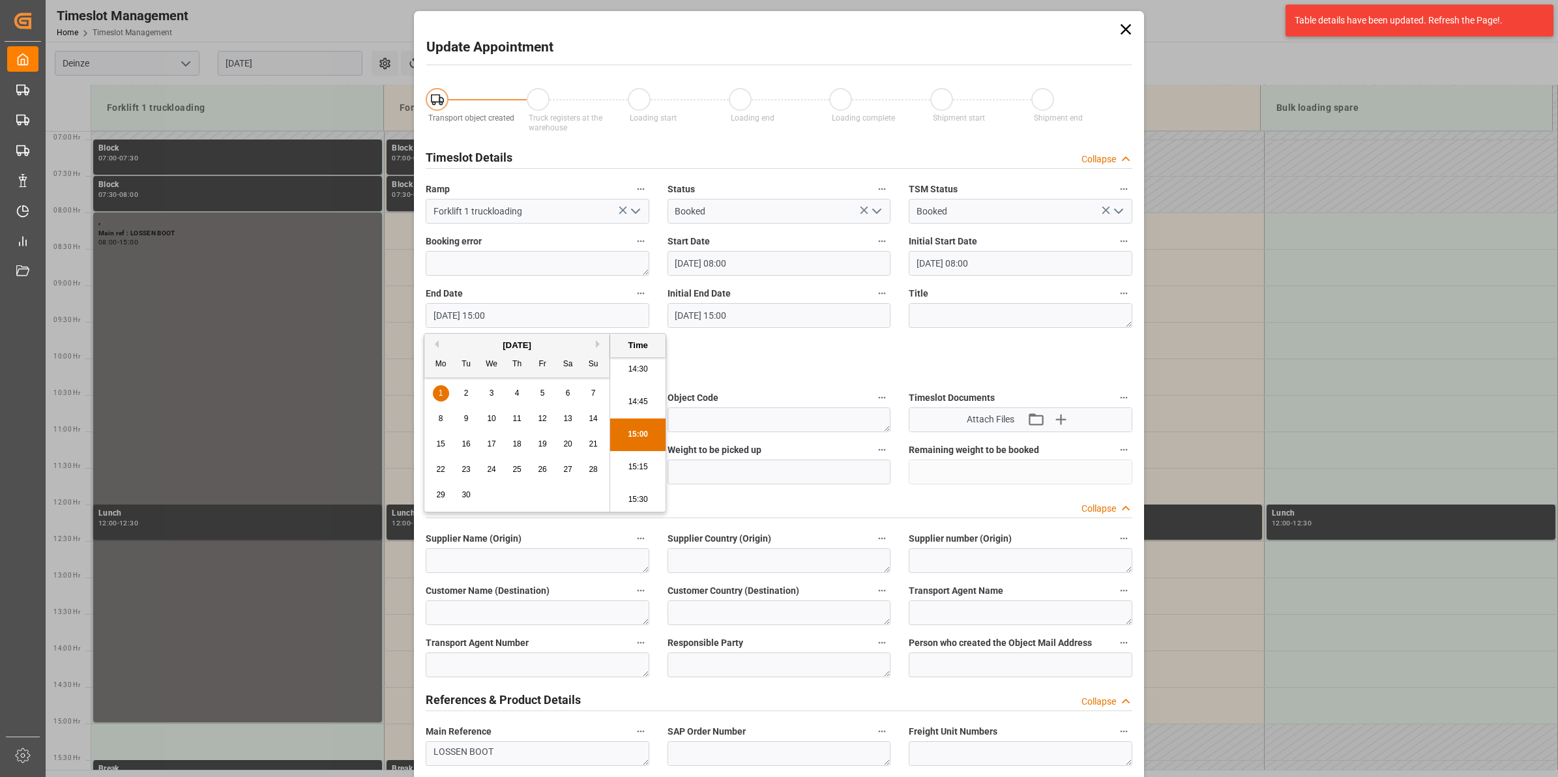
click at [643, 495] on li "15:30" at bounding box center [637, 500] width 55 height 33
type input "[DATE] 15:30"
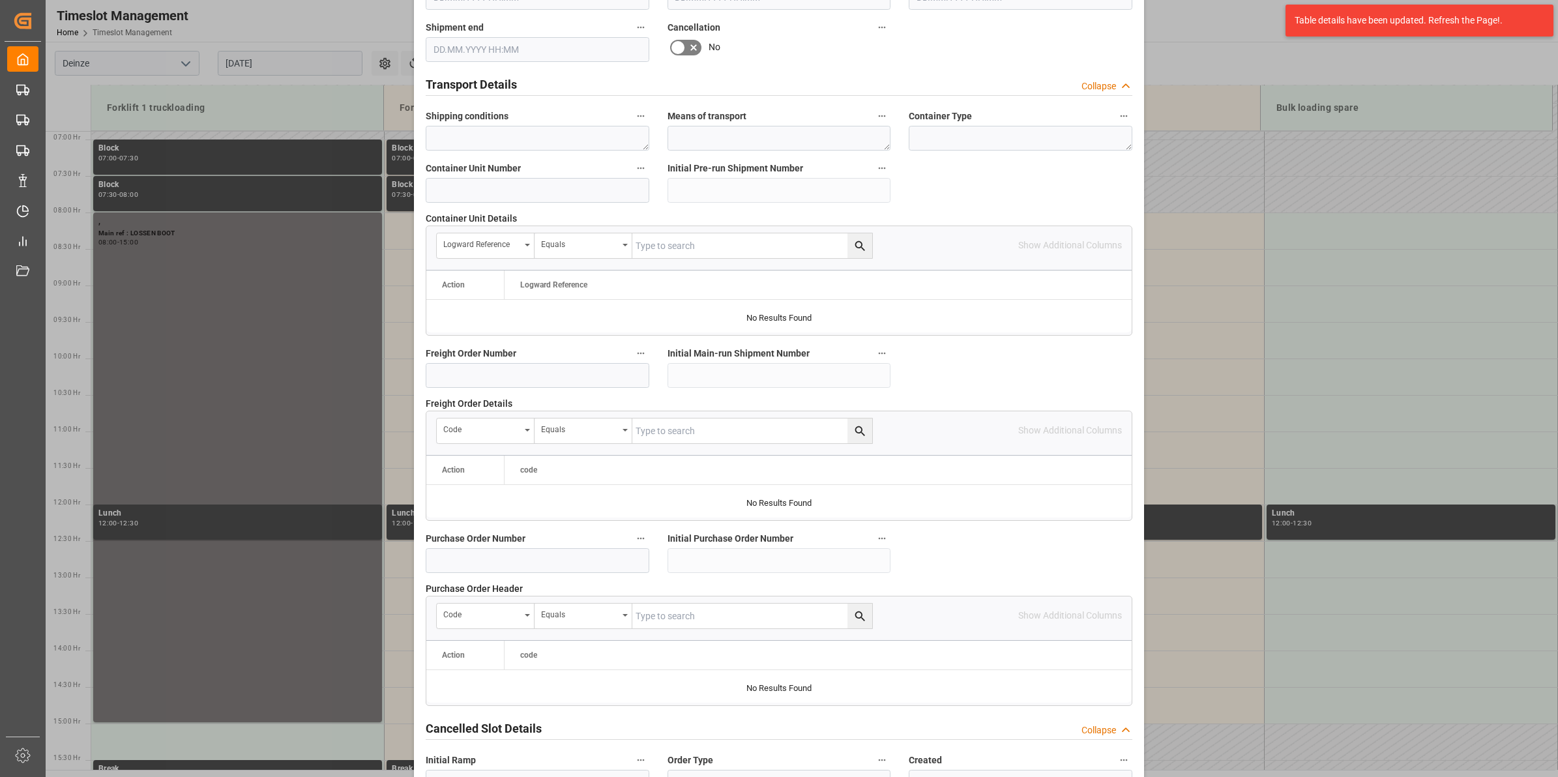
scroll to position [1034, 0]
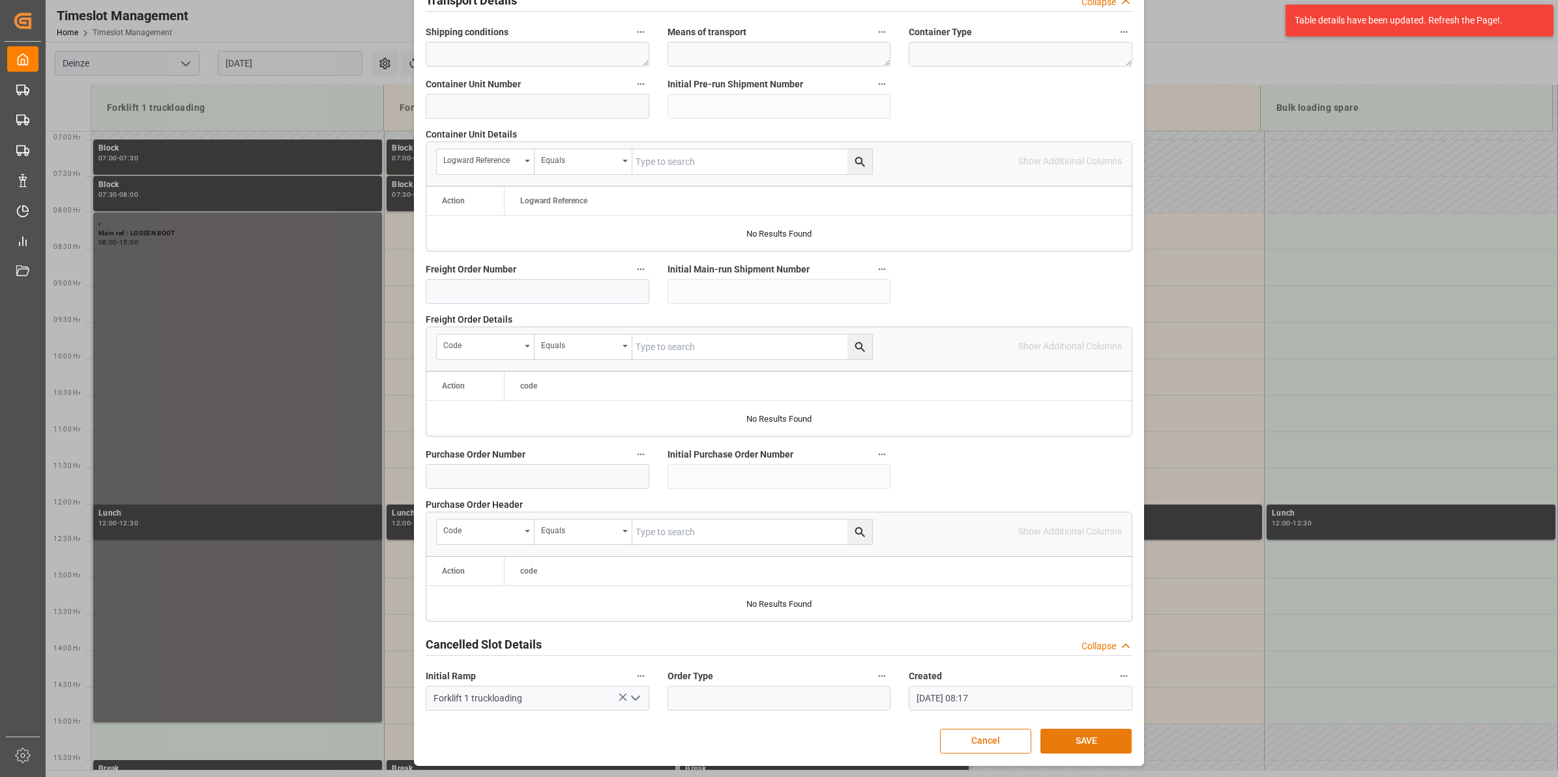
click at [1093, 733] on button "SAVE" at bounding box center [1086, 741] width 91 height 25
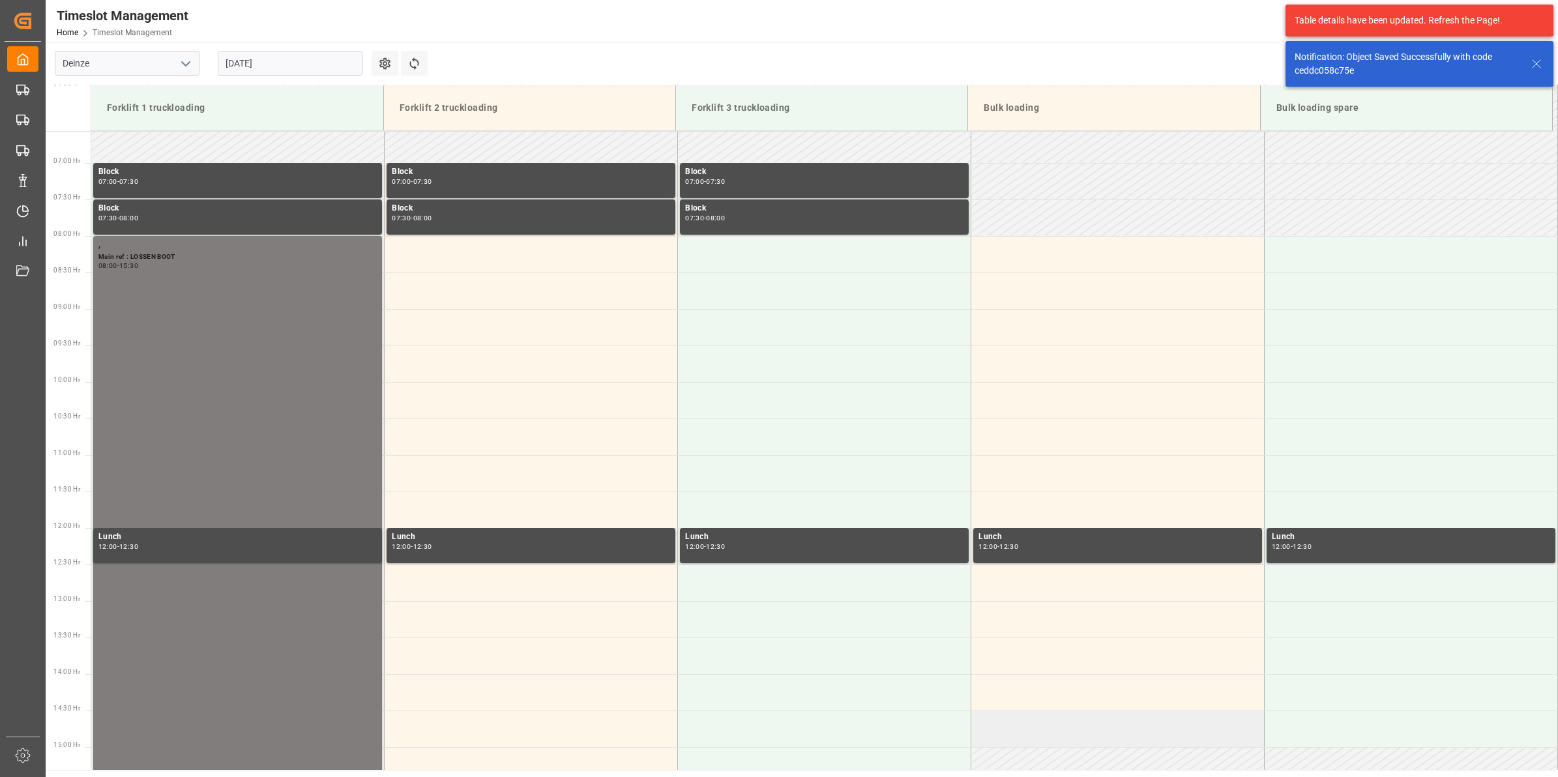
scroll to position [503, 0]
